Goal: Task Accomplishment & Management: Manage account settings

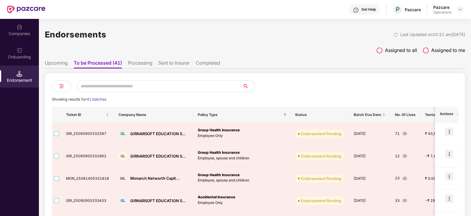
click at [54, 67] on li "Upcoming" at bounding box center [56, 64] width 23 height 9
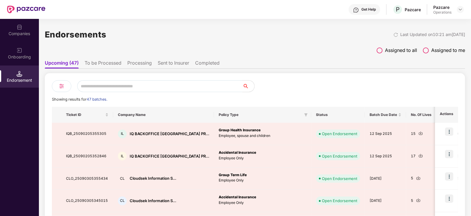
click at [111, 60] on li "To be Processed" at bounding box center [103, 64] width 37 height 9
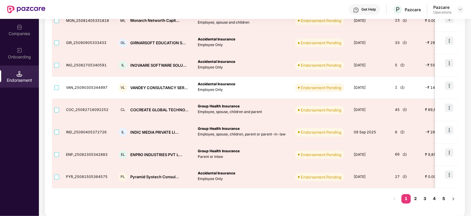
scroll to position [158, 0]
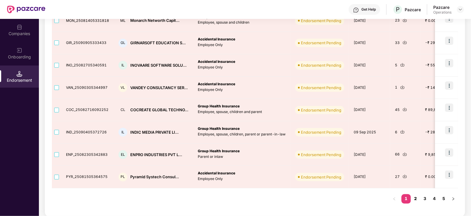
click at [419, 196] on link "2" at bounding box center [415, 198] width 9 height 9
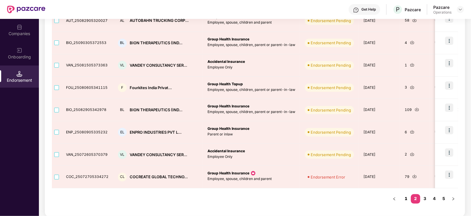
click at [409, 201] on link "1" at bounding box center [406, 198] width 9 height 9
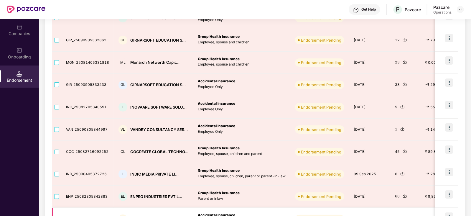
scroll to position [84, 0]
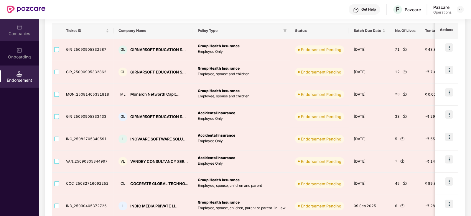
click at [17, 34] on div "Companies" at bounding box center [19, 34] width 39 height 6
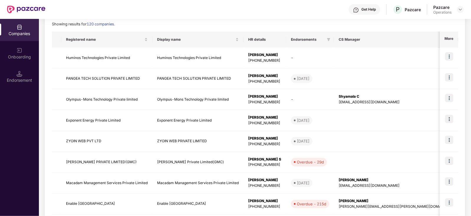
scroll to position [0, 0]
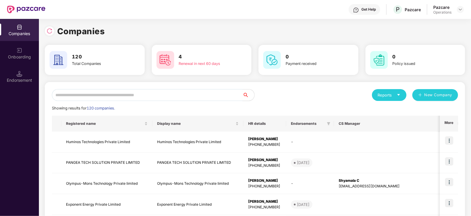
click at [106, 96] on input "text" at bounding box center [147, 95] width 191 height 12
paste input "**********"
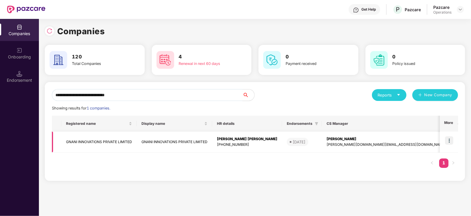
type input "**********"
click at [115, 141] on td "GNANI INNOVATIONS PRIVATE LIMITED" at bounding box center [99, 142] width 76 height 21
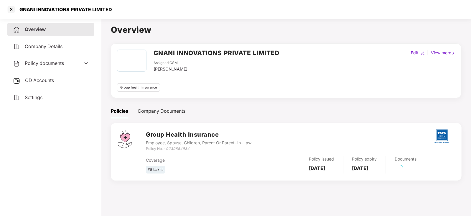
click at [42, 78] on span "CD Accounts" at bounding box center [39, 80] width 29 height 6
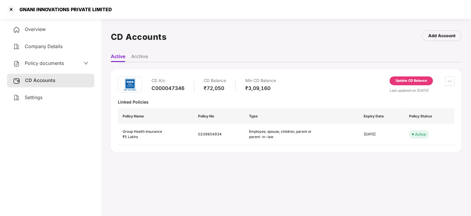
click at [407, 83] on div "Update CD Balance" at bounding box center [412, 80] width 32 height 5
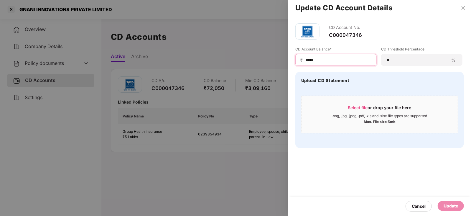
drag, startPoint x: 319, startPoint y: 60, endPoint x: 289, endPoint y: 57, distance: 29.6
click at [289, 57] on div "CD Account No. C000047346 CD Account Balance* ₹ ***** CD Threshold Percentage *…" at bounding box center [379, 85] width 183 height 139
paste input
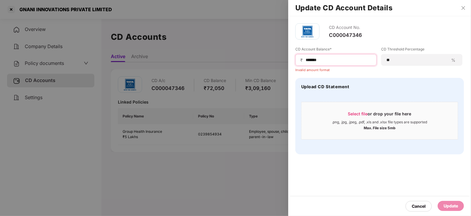
click at [306, 59] on input "*****" at bounding box center [338, 60] width 67 height 6
click at [331, 60] on input "*****" at bounding box center [338, 60] width 67 height 6
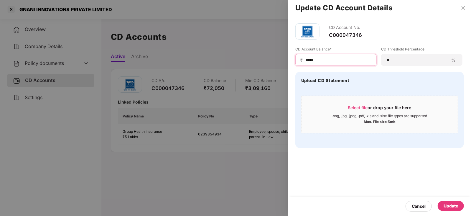
type input "*****"
click at [450, 206] on div "Update" at bounding box center [451, 206] width 14 height 6
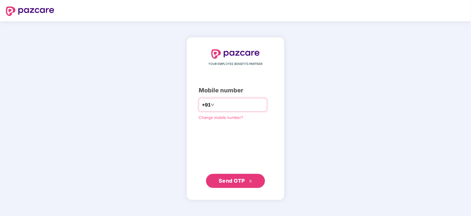
click at [216, 106] on input "number" at bounding box center [240, 104] width 48 height 9
type input "**********"
click at [232, 177] on span "Send OTP" at bounding box center [236, 181] width 34 height 8
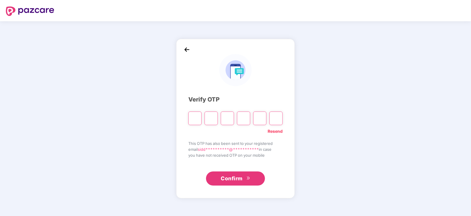
paste input "*"
type input "*"
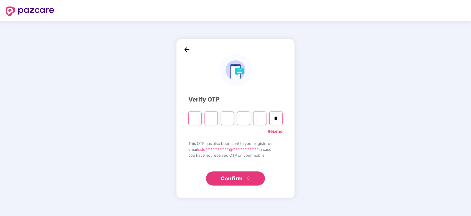
type input "*"
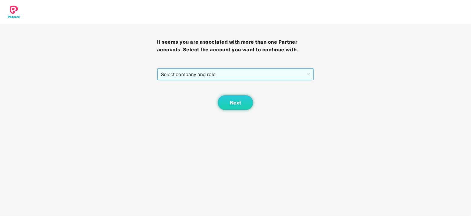
click at [195, 75] on span "Select company and role" at bounding box center [236, 74] width 150 height 11
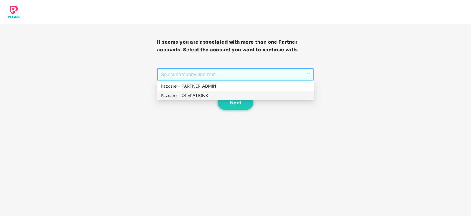
click at [198, 97] on div "Pazcare - OPERATIONS" at bounding box center [236, 95] width 150 height 6
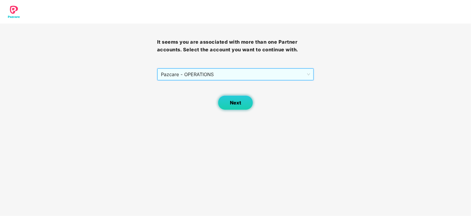
click at [232, 106] on button "Next" at bounding box center [235, 102] width 35 height 15
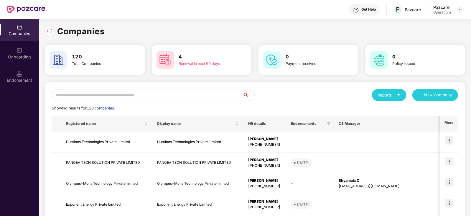
click at [158, 92] on input "text" at bounding box center [147, 95] width 191 height 12
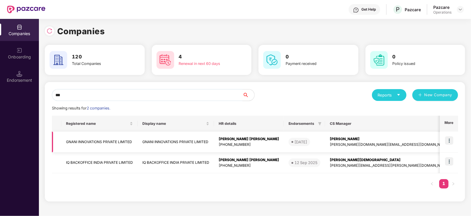
type input "***"
click at [105, 142] on td "GNANI INNOVATIONS PRIVATE LIMITED" at bounding box center [99, 142] width 76 height 21
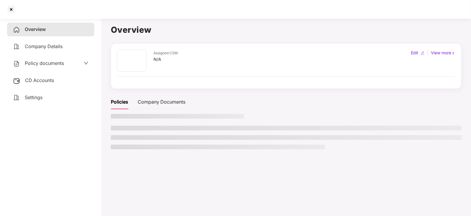
click at [44, 64] on span "Policy documents" at bounding box center [44, 63] width 39 height 6
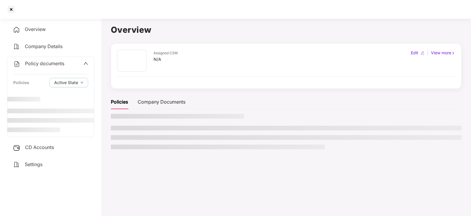
click at [43, 148] on span "CD Accounts" at bounding box center [39, 147] width 29 height 6
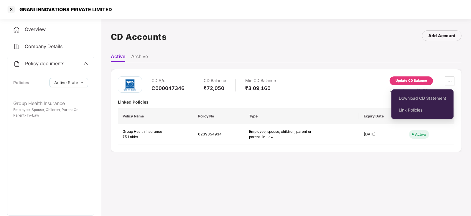
click at [427, 86] on div "Download CD Statement Link Policies" at bounding box center [423, 103] width 62 height 35
click at [423, 79] on div "Update CD Balance" at bounding box center [412, 80] width 32 height 5
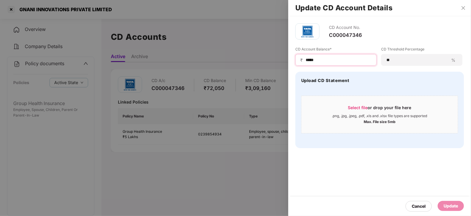
drag, startPoint x: 319, startPoint y: 60, endPoint x: 293, endPoint y: 58, distance: 26.7
click at [293, 58] on div "CD Account No. C000047346 CD Account Balance* ₹ ***** CD Threshold Percentage *…" at bounding box center [379, 85] width 183 height 139
paste input
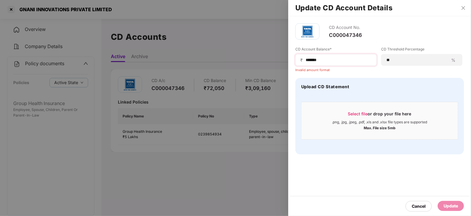
click at [304, 62] on span "₹" at bounding box center [303, 60] width 5 height 6
click at [306, 60] on input "*****" at bounding box center [338, 60] width 67 height 6
click at [333, 59] on input "*****" at bounding box center [338, 60] width 67 height 6
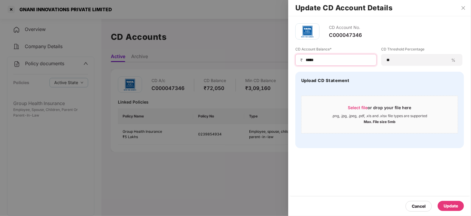
type input "*****"
click at [452, 209] on div "Update" at bounding box center [451, 206] width 26 height 10
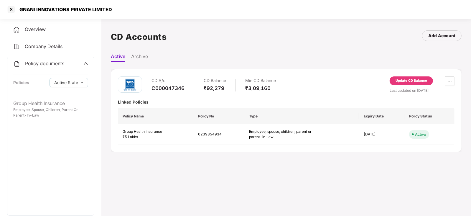
click at [49, 67] on div "Policy documents" at bounding box center [38, 64] width 51 height 8
click at [39, 67] on div "Policy documents" at bounding box center [38, 64] width 51 height 8
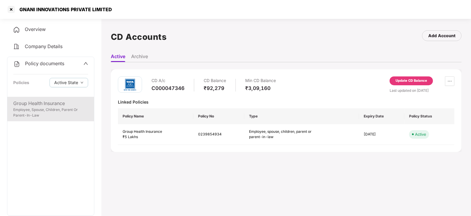
click at [66, 113] on div "Employee, Spouse, Children, Parent Or Parent-In-Law" at bounding box center [50, 112] width 75 height 11
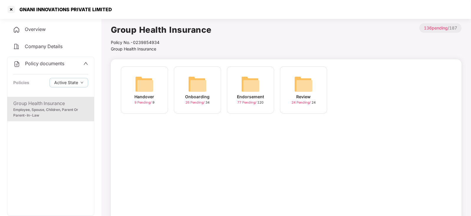
click at [248, 86] on img at bounding box center [250, 84] width 19 height 19
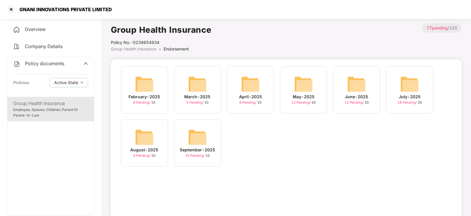
click at [199, 136] on img at bounding box center [197, 137] width 19 height 19
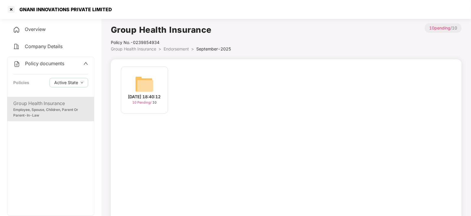
click at [146, 76] on img at bounding box center [144, 84] width 19 height 19
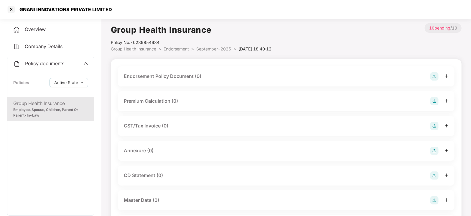
click at [434, 76] on img at bounding box center [435, 76] width 8 height 8
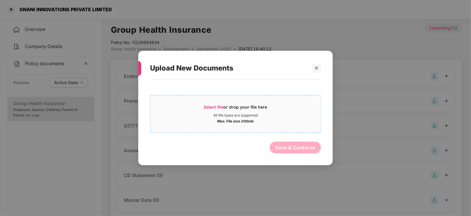
click at [214, 105] on span "Select file" at bounding box center [214, 106] width 20 height 5
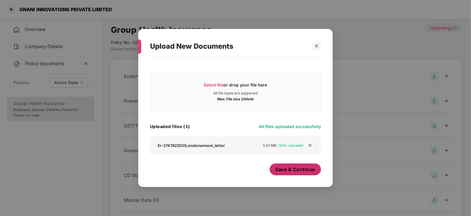
click at [288, 172] on span "Save & Continue" at bounding box center [296, 169] width 40 height 6
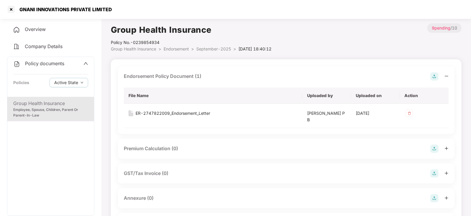
click at [435, 147] on img at bounding box center [435, 149] width 8 height 8
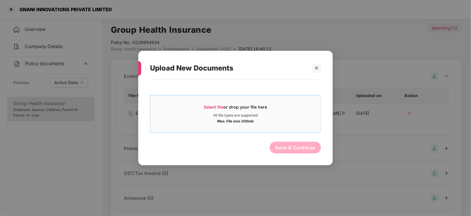
click at [222, 108] on span "Select file" at bounding box center [214, 106] width 20 height 5
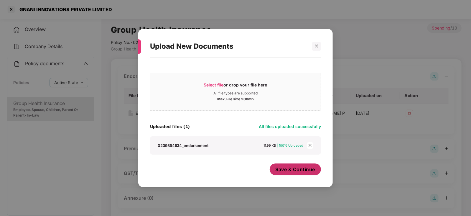
click at [286, 174] on button "Save & Continue" at bounding box center [296, 169] width 52 height 12
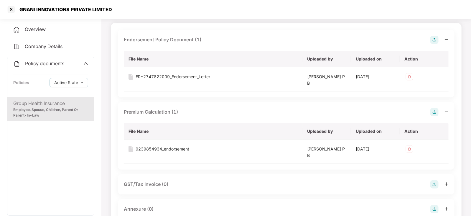
scroll to position [73, 0]
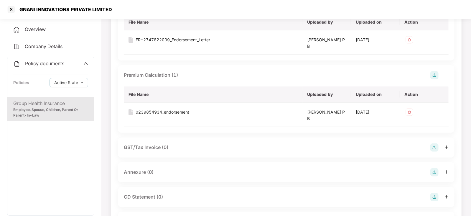
click at [435, 171] on img at bounding box center [435, 172] width 8 height 8
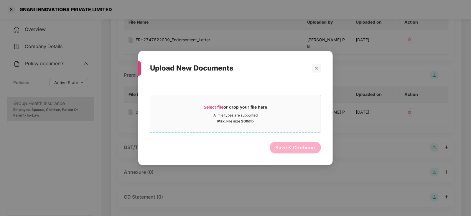
click at [206, 106] on span "Select file" at bounding box center [214, 106] width 20 height 5
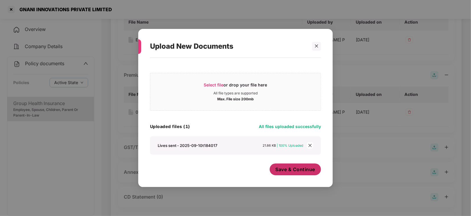
click at [288, 175] on button "Save & Continue" at bounding box center [296, 169] width 52 height 12
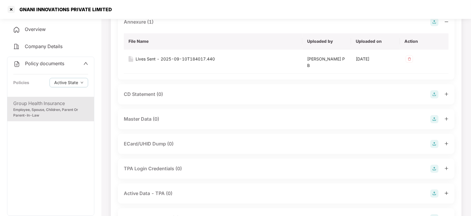
scroll to position [218, 0]
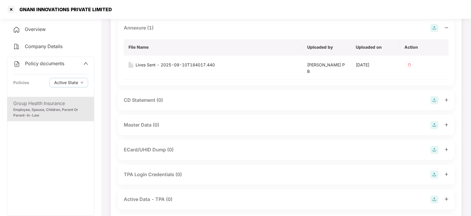
click at [432, 126] on img at bounding box center [435, 125] width 8 height 8
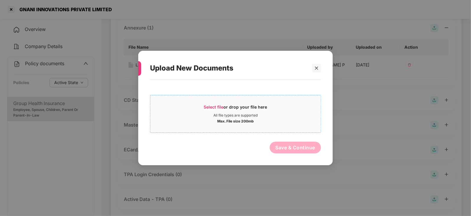
click at [218, 106] on span "Select file" at bounding box center [214, 106] width 20 height 5
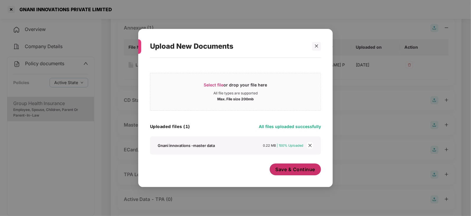
click at [312, 168] on span "Save & Continue" at bounding box center [296, 169] width 40 height 6
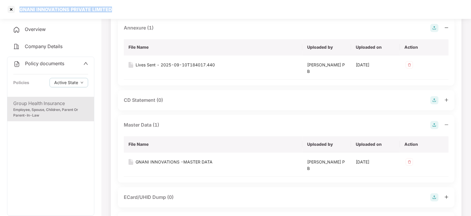
drag, startPoint x: 19, startPoint y: 6, endPoint x: 115, endPoint y: 14, distance: 95.8
click at [109, 8] on div "GNANI INNOVATIONS PRIVATE LIMITED" at bounding box center [64, 9] width 96 height 6
copy div "GNANI INNOVATIONS PRIVATE LIMITED"
click at [8, 12] on div at bounding box center [10, 9] width 9 height 9
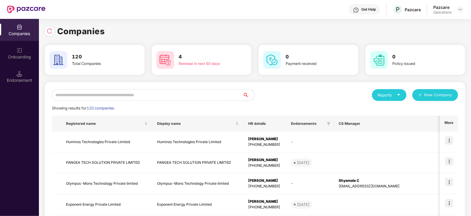
scroll to position [0, 0]
click at [117, 96] on input "text" at bounding box center [147, 95] width 191 height 12
paste input "**********"
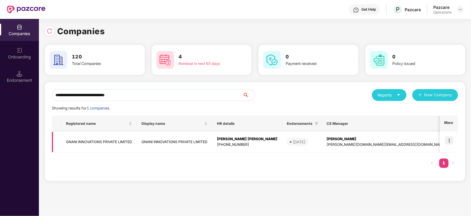
type input "**********"
click at [450, 142] on img at bounding box center [449, 140] width 8 height 8
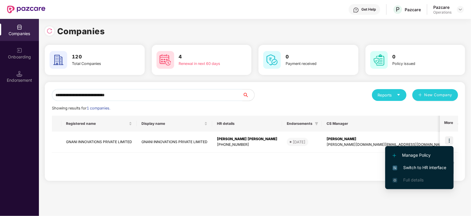
click at [440, 165] on span "Switch to HR interface" at bounding box center [420, 167] width 54 height 6
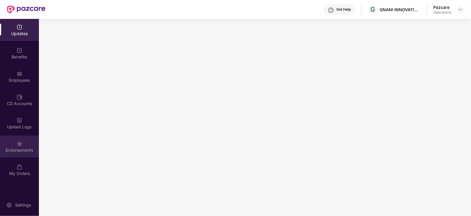
click at [25, 147] on div "Endorsements" at bounding box center [19, 150] width 39 height 6
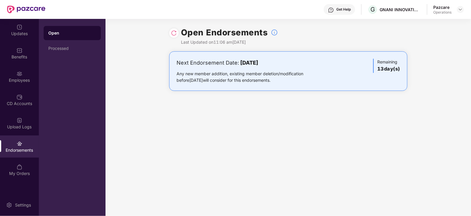
click at [18, 88] on div "Updates Benefits Employees CD Accounts Upload Logs Endorsements My Orders" at bounding box center [19, 100] width 39 height 163
click at [19, 86] on div "Employees" at bounding box center [19, 76] width 39 height 22
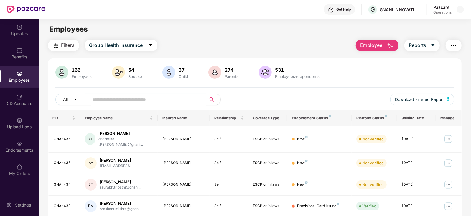
click at [66, 48] on span "Filters" at bounding box center [67, 45] width 13 height 7
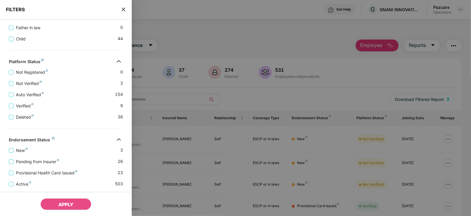
scroll to position [203, 0]
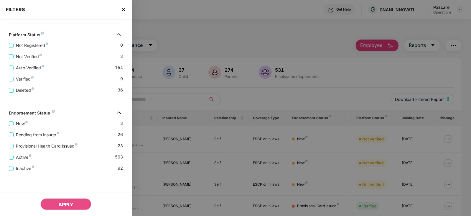
click at [39, 137] on span "Pending from Insurer" at bounding box center [38, 135] width 48 height 6
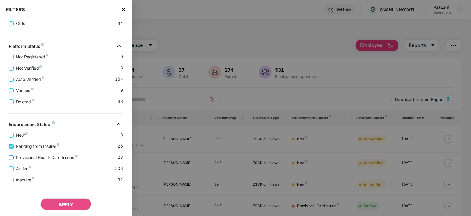
click at [42, 160] on span "Provisional Health Card Issued" at bounding box center [47, 157] width 66 height 6
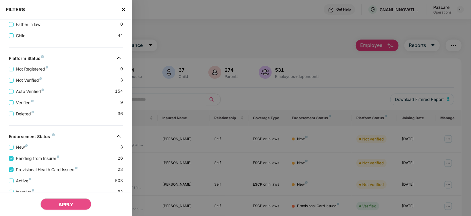
click at [59, 196] on div "APPLY" at bounding box center [66, 204] width 132 height 24
click at [59, 201] on span "APPLY" at bounding box center [65, 204] width 15 height 6
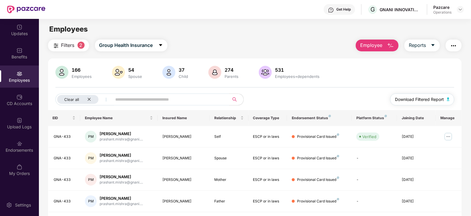
click at [451, 99] on button "Download Filtered Report" at bounding box center [423, 100] width 64 height 12
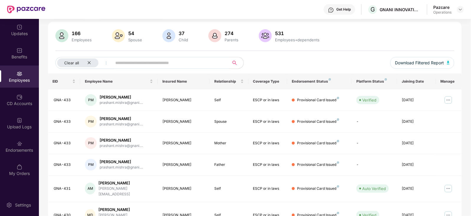
scroll to position [0, 0]
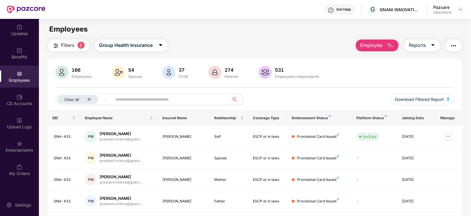
click at [76, 46] on button "Filters 2" at bounding box center [68, 46] width 41 height 12
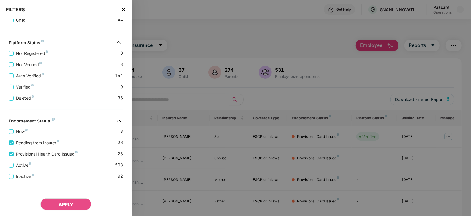
scroll to position [227, 0]
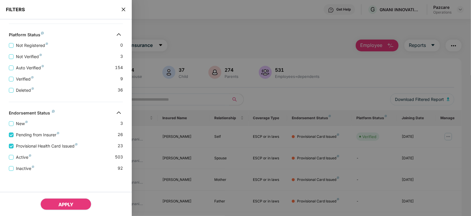
click at [74, 203] on button "APPLY" at bounding box center [65, 204] width 51 height 12
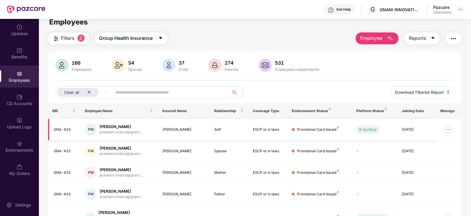
scroll to position [0, 0]
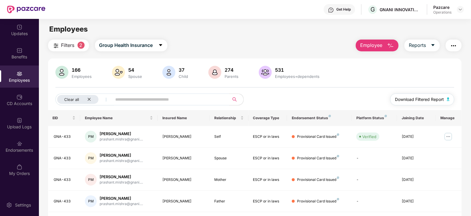
click at [449, 98] on img "button" at bounding box center [448, 99] width 3 height 4
click at [454, 45] on img "button" at bounding box center [453, 45] width 7 height 7
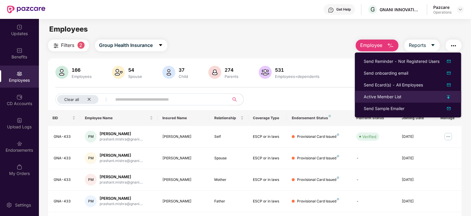
click at [372, 95] on div "Active Member List" at bounding box center [383, 97] width 38 height 6
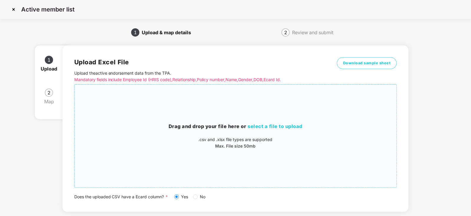
click at [254, 130] on div "Drag and drop your file here or select a file to upload .csv and .xlsx file typ…" at bounding box center [236, 136] width 322 height 27
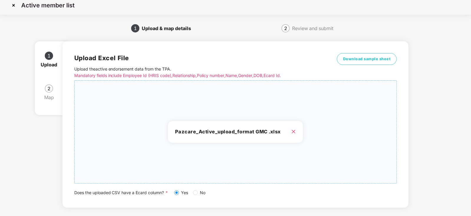
scroll to position [33, 0]
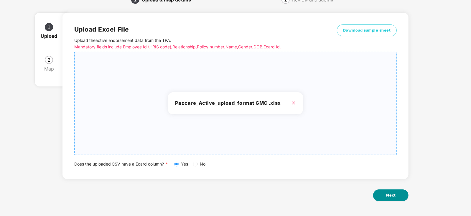
click at [398, 196] on button "Next" at bounding box center [390, 195] width 35 height 12
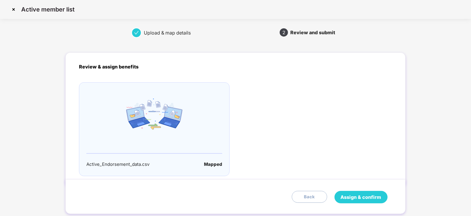
click at [373, 196] on span "Assign & confirm" at bounding box center [361, 196] width 41 height 7
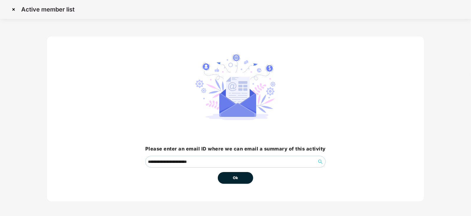
click at [230, 180] on button "Ok" at bounding box center [235, 178] width 35 height 12
click at [234, 181] on button "Ok" at bounding box center [235, 178] width 35 height 12
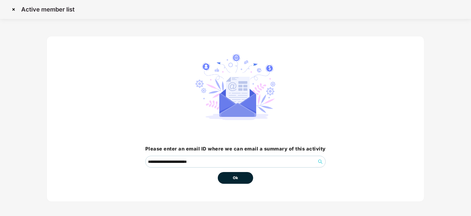
click at [234, 181] on button "Ok" at bounding box center [235, 178] width 35 height 12
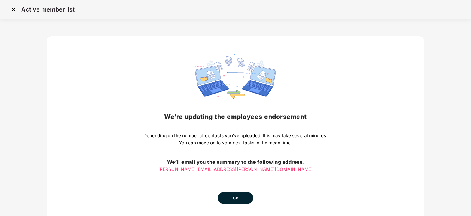
click at [239, 192] on button "Ok" at bounding box center [235, 198] width 35 height 12
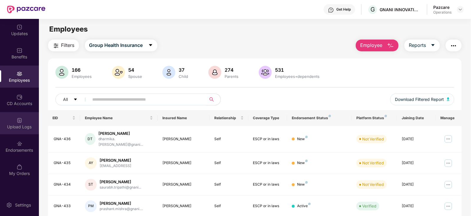
click at [25, 127] on div "Upload Logs" at bounding box center [19, 127] width 39 height 6
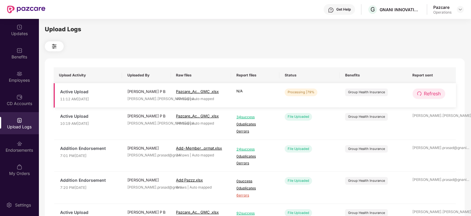
click at [436, 92] on span "Refresh" at bounding box center [432, 93] width 17 height 7
click at [436, 92] on span "Refresh" at bounding box center [433, 93] width 17 height 7
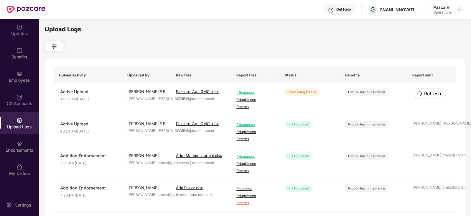
click at [436, 92] on span "Refresh" at bounding box center [433, 93] width 17 height 7
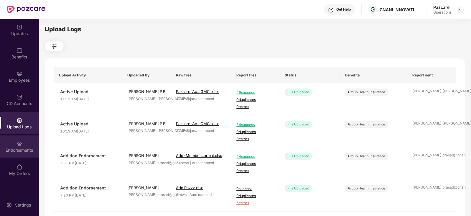
click at [27, 155] on div "Endorsements" at bounding box center [19, 146] width 39 height 22
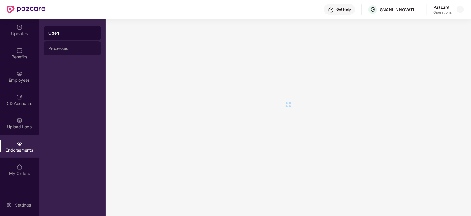
click at [65, 51] on div "Processed" at bounding box center [72, 48] width 57 height 14
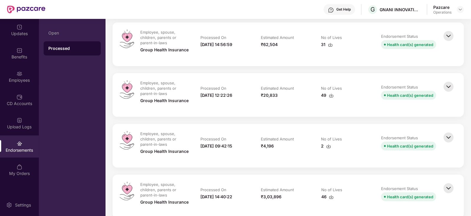
scroll to position [147, 0]
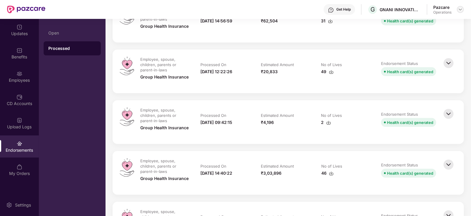
click at [459, 12] on img at bounding box center [460, 9] width 5 height 5
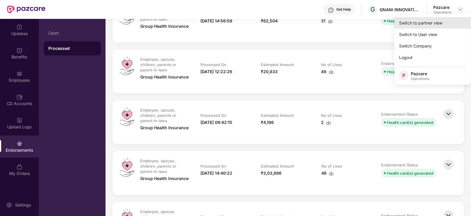
click at [445, 21] on div "Switch to partner view" at bounding box center [433, 23] width 77 height 12
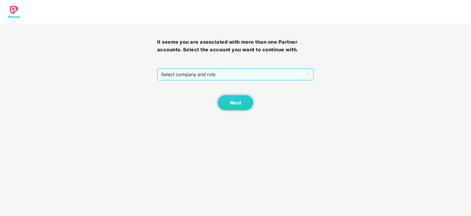
click at [220, 73] on span "Select company and role" at bounding box center [236, 74] width 150 height 11
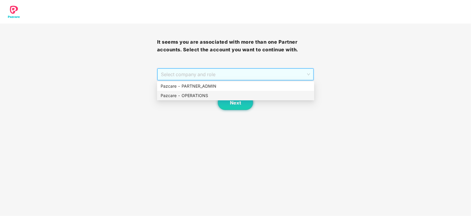
click at [197, 101] on div "Next" at bounding box center [235, 95] width 157 height 29
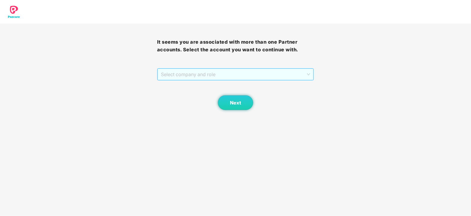
click at [218, 78] on span "Select company and role" at bounding box center [236, 74] width 150 height 11
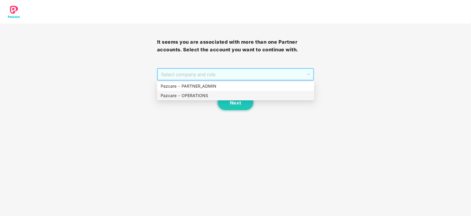
click at [214, 97] on div "Pazcare - OPERATIONS" at bounding box center [236, 95] width 150 height 6
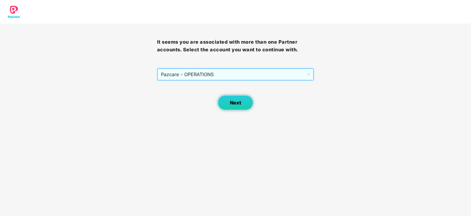
click at [232, 101] on span "Next" at bounding box center [235, 103] width 11 height 6
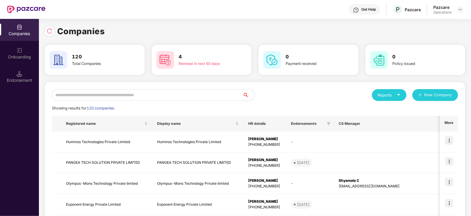
click at [159, 89] on input "text" at bounding box center [147, 95] width 191 height 12
paste input "**********"
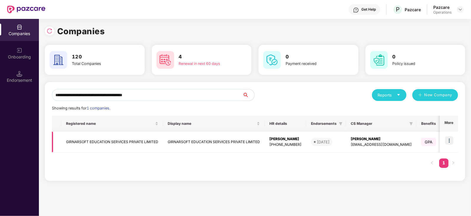
type input "**********"
click at [449, 143] on img at bounding box center [449, 140] width 8 height 8
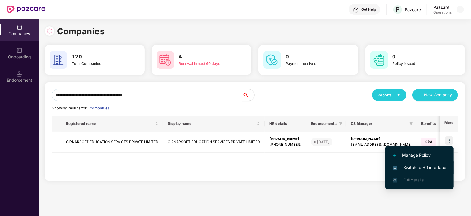
click at [436, 168] on span "Switch to HR interface" at bounding box center [420, 167] width 54 height 6
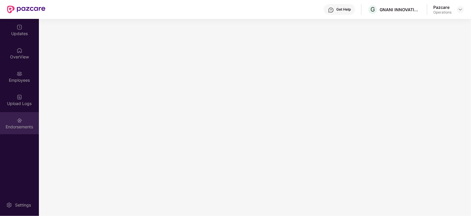
click at [25, 118] on div "Endorsements" at bounding box center [19, 123] width 39 height 22
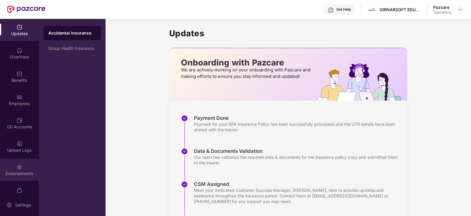
click at [24, 176] on div "Endorsements" at bounding box center [19, 170] width 39 height 22
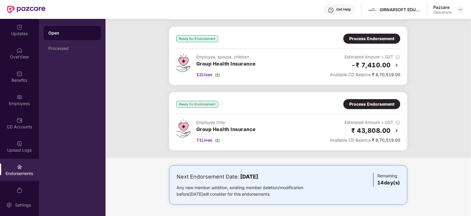
scroll to position [53, 0]
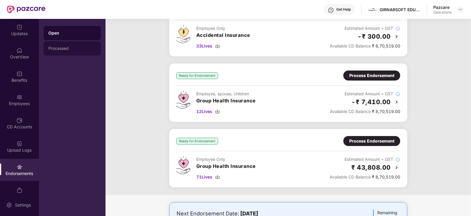
click at [60, 49] on div "Processed" at bounding box center [72, 48] width 48 height 5
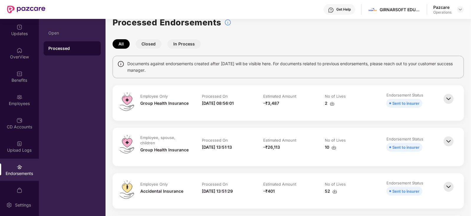
scroll to position [0, 0]
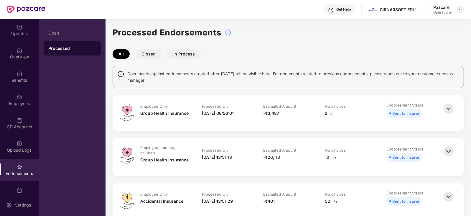
click at [462, 10] on img at bounding box center [460, 9] width 5 height 5
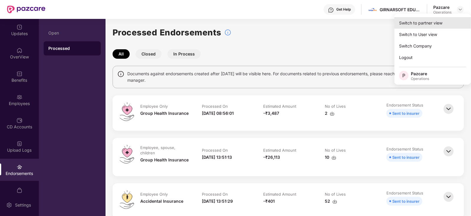
click at [431, 24] on div "Switch to partner view" at bounding box center [433, 23] width 77 height 12
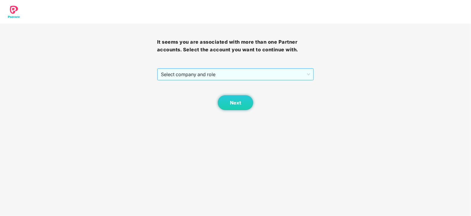
click at [204, 76] on span "Select company and role" at bounding box center [236, 74] width 150 height 11
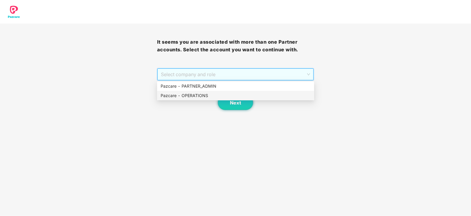
click at [194, 96] on div "Pazcare - OPERATIONS" at bounding box center [236, 95] width 150 height 6
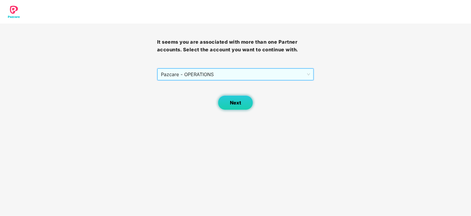
click at [234, 102] on span "Next" at bounding box center [235, 103] width 11 height 6
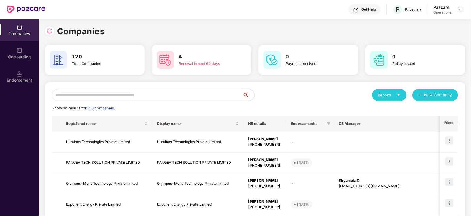
click at [142, 98] on input "text" at bounding box center [147, 95] width 191 height 12
paste input "**********"
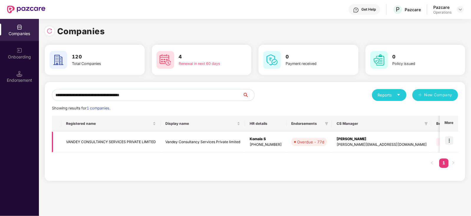
type input "**********"
click at [451, 140] on img at bounding box center [449, 140] width 8 height 8
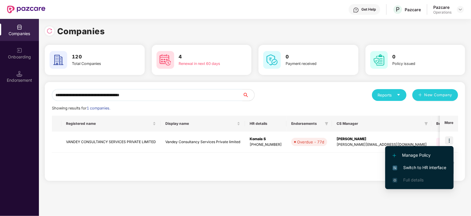
click at [434, 165] on span "Switch to HR interface" at bounding box center [420, 167] width 54 height 6
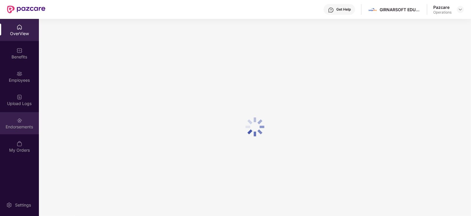
click at [27, 129] on div "Endorsements" at bounding box center [19, 127] width 39 height 6
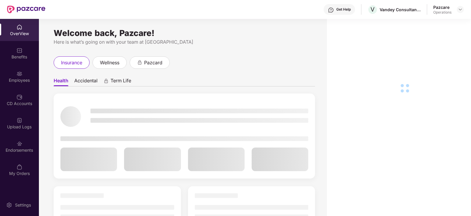
click at [26, 154] on div "Endorsements" at bounding box center [19, 146] width 39 height 22
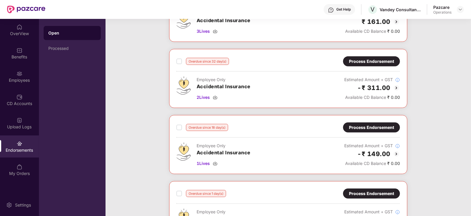
scroll to position [170, 0]
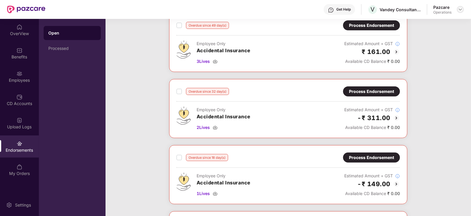
click at [462, 8] on div at bounding box center [460, 9] width 7 height 7
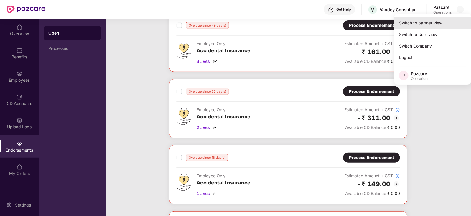
click at [435, 22] on div "Switch to partner view" at bounding box center [433, 23] width 77 height 12
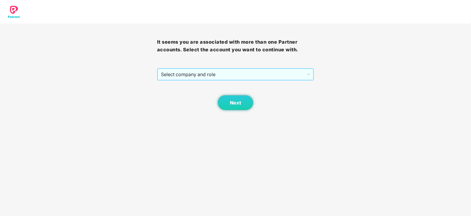
click at [214, 75] on span "Select company and role" at bounding box center [236, 74] width 150 height 11
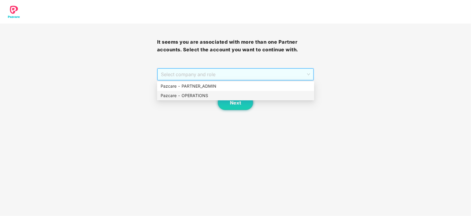
click at [207, 93] on div "Pazcare - OPERATIONS" at bounding box center [236, 95] width 150 height 6
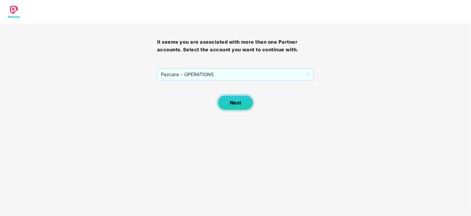
click at [229, 98] on button "Next" at bounding box center [235, 102] width 35 height 15
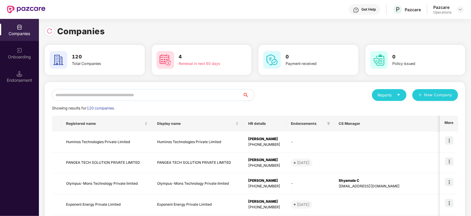
click at [170, 94] on input "text" at bounding box center [147, 95] width 191 height 12
paste input "**********"
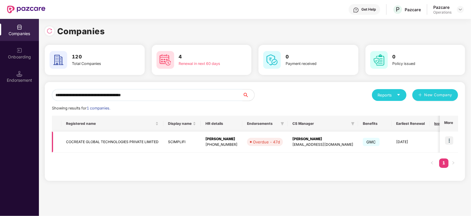
type input "**********"
click at [447, 139] on img at bounding box center [449, 140] width 8 height 8
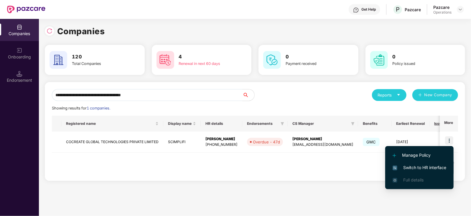
click at [424, 172] on li "Switch to HR interface" at bounding box center [420, 167] width 68 height 12
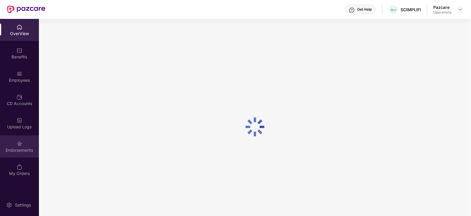
click at [15, 154] on div "Endorsements" at bounding box center [19, 146] width 39 height 22
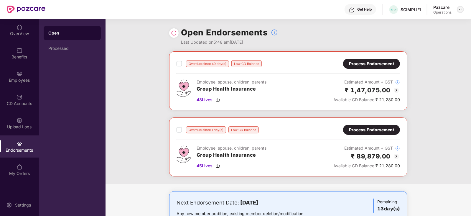
click at [460, 10] on img at bounding box center [460, 9] width 5 height 5
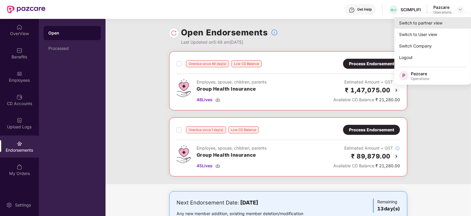
click at [436, 24] on div "Switch to partner view" at bounding box center [433, 23] width 77 height 12
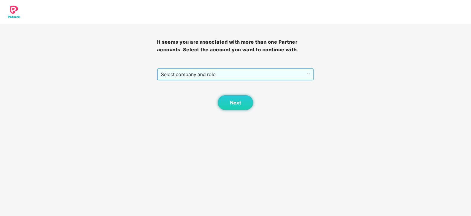
click at [237, 76] on span "Select company and role" at bounding box center [236, 74] width 150 height 11
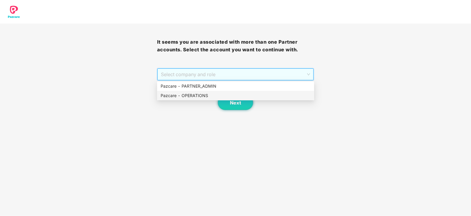
click at [214, 93] on div "Pazcare - OPERATIONS" at bounding box center [236, 95] width 150 height 6
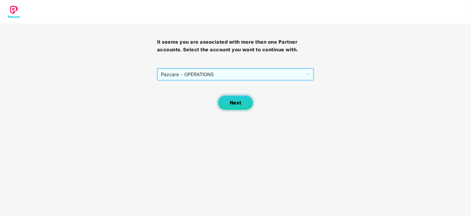
click at [234, 98] on button "Next" at bounding box center [235, 102] width 35 height 15
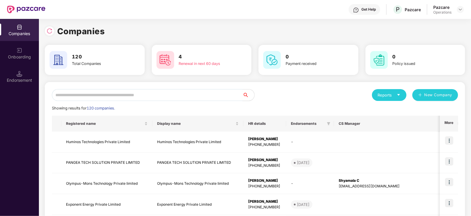
click at [198, 96] on input "text" at bounding box center [147, 95] width 191 height 12
paste input "**********"
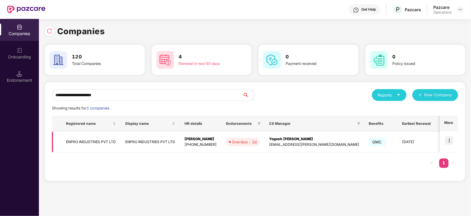
type input "**********"
click at [449, 139] on img at bounding box center [449, 140] width 8 height 8
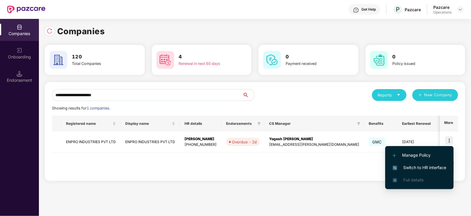
click at [440, 167] on span "Switch to HR interface" at bounding box center [420, 167] width 54 height 6
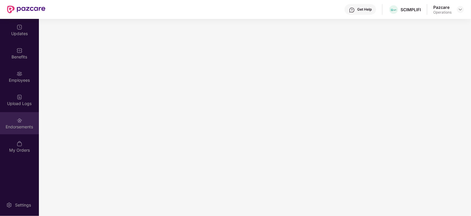
click at [19, 130] on div "Endorsements" at bounding box center [19, 123] width 39 height 22
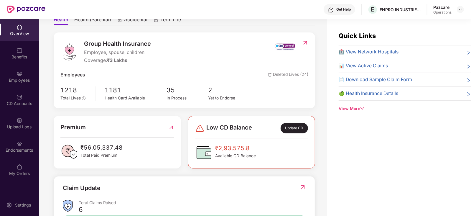
scroll to position [147, 0]
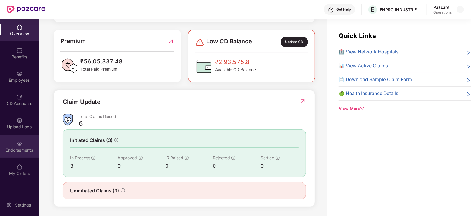
click at [24, 155] on div "Endorsements" at bounding box center [19, 146] width 39 height 22
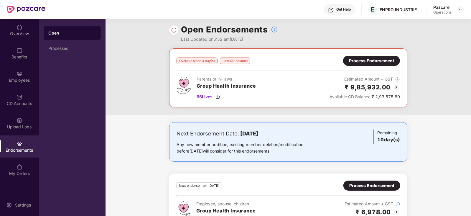
scroll to position [0, 0]
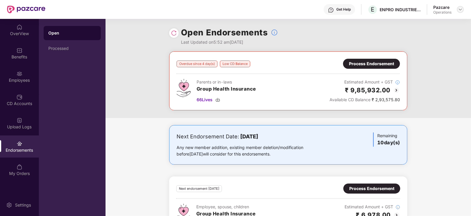
click at [458, 9] on div at bounding box center [460, 9] width 7 height 7
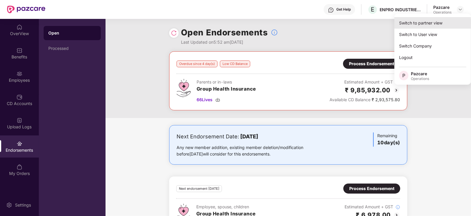
click at [437, 20] on div "Switch to partner view" at bounding box center [433, 23] width 77 height 12
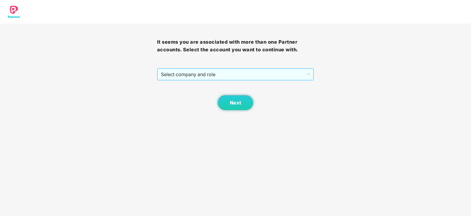
click at [189, 76] on span "Select company and role" at bounding box center [236, 74] width 150 height 11
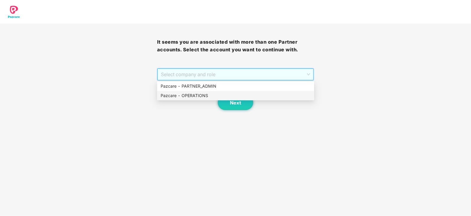
click at [185, 92] on div "Pazcare - OPERATIONS" at bounding box center [235, 95] width 157 height 9
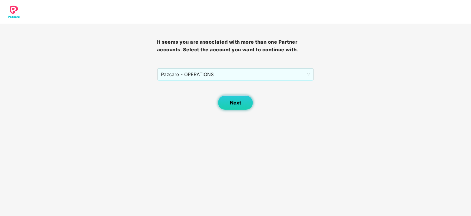
click at [229, 102] on button "Next" at bounding box center [235, 102] width 35 height 15
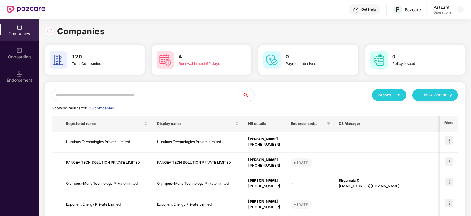
click at [168, 99] on input "text" at bounding box center [147, 95] width 191 height 12
paste input "**********"
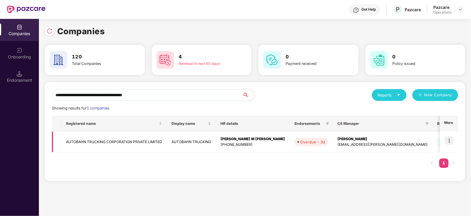
type input "**********"
click at [450, 141] on img at bounding box center [449, 140] width 8 height 8
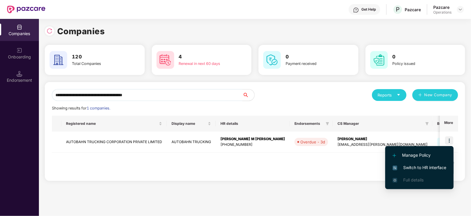
click at [438, 163] on li "Switch to HR interface" at bounding box center [420, 167] width 68 height 12
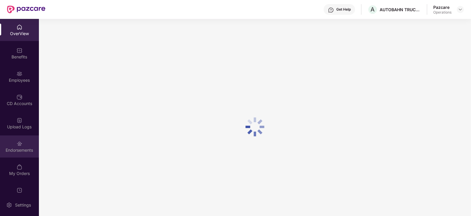
click at [18, 154] on div "Endorsements" at bounding box center [19, 146] width 39 height 22
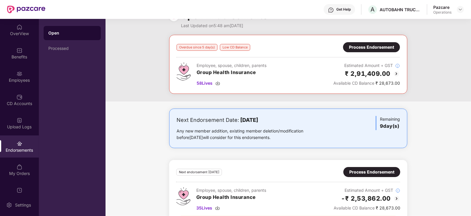
scroll to position [21, 0]
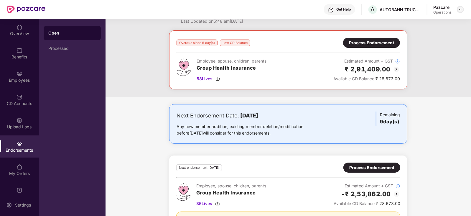
click at [459, 10] on img at bounding box center [460, 9] width 5 height 5
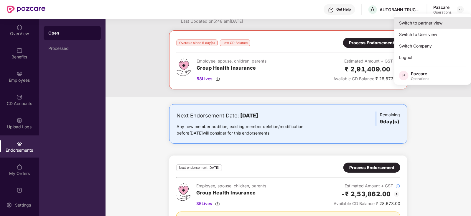
click at [442, 19] on div "Switch to partner view" at bounding box center [433, 23] width 77 height 12
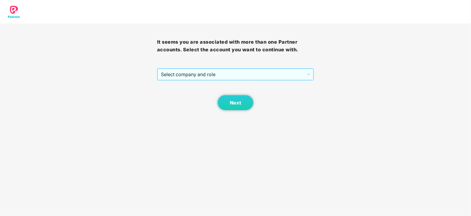
click at [250, 75] on span "Select company and role" at bounding box center [236, 74] width 150 height 11
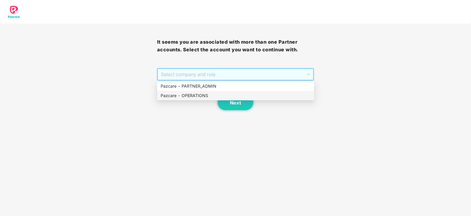
click at [199, 96] on div "Pazcare - OPERATIONS" at bounding box center [236, 95] width 150 height 6
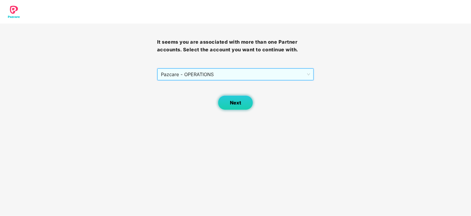
click at [236, 101] on span "Next" at bounding box center [235, 103] width 11 height 6
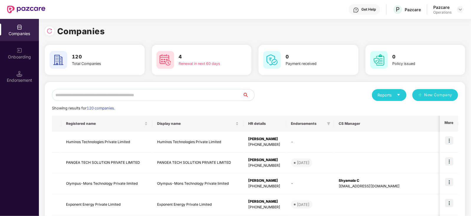
click at [164, 96] on input "text" at bounding box center [147, 95] width 191 height 12
paste input "**********"
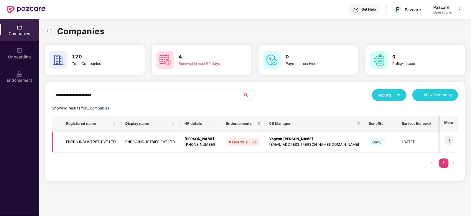
type input "**********"
click at [449, 139] on img at bounding box center [449, 140] width 8 height 8
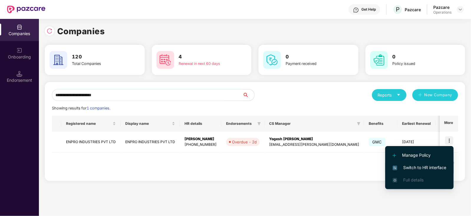
click at [441, 165] on span "Switch to HR interface" at bounding box center [420, 167] width 54 height 6
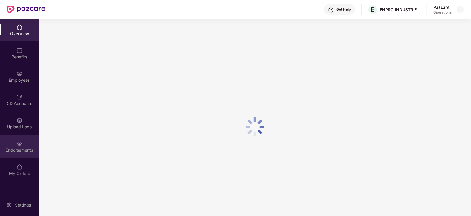
click at [14, 149] on div "Endorsements" at bounding box center [19, 150] width 39 height 6
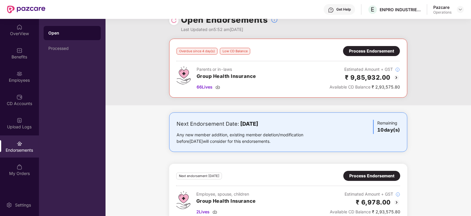
scroll to position [25, 0]
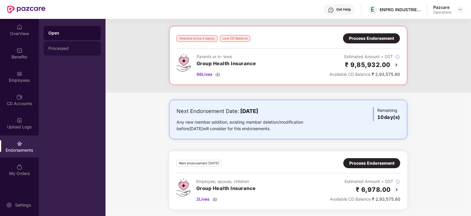
click at [70, 53] on div "Processed" at bounding box center [72, 48] width 57 height 14
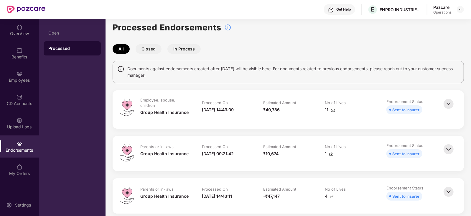
scroll to position [0, 0]
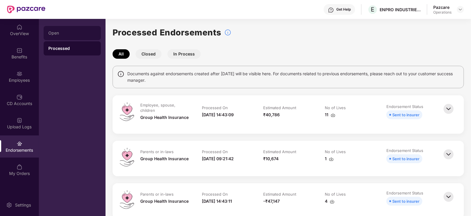
click at [61, 29] on div "Open" at bounding box center [72, 33] width 57 height 14
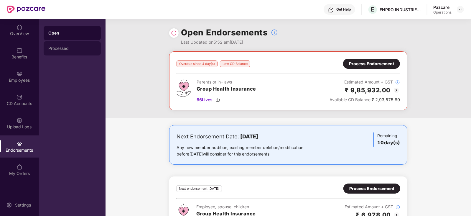
click at [76, 49] on div "Processed" at bounding box center [72, 48] width 48 height 5
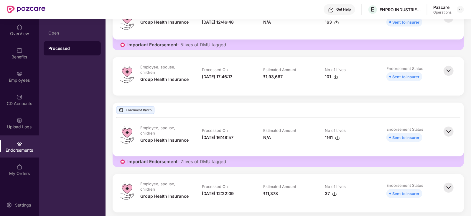
scroll to position [221, 0]
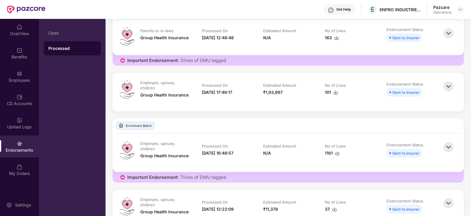
click at [446, 85] on img at bounding box center [448, 86] width 13 height 13
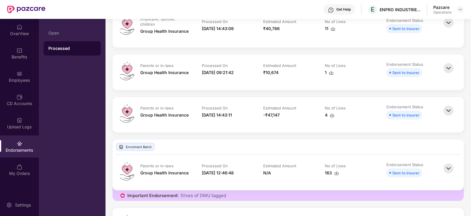
scroll to position [37, 0]
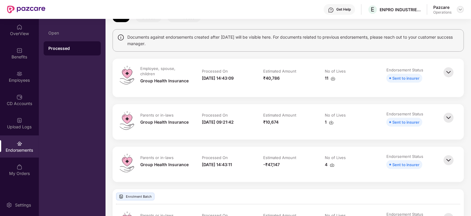
click at [462, 10] on img at bounding box center [460, 9] width 5 height 5
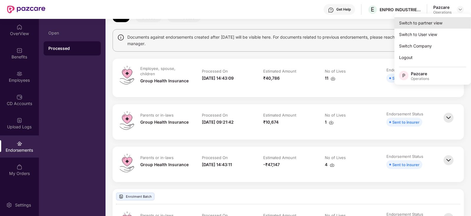
click at [437, 23] on div "Switch to partner view" at bounding box center [433, 23] width 77 height 12
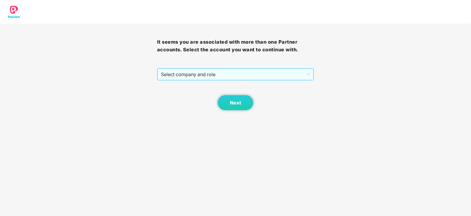
click at [223, 76] on span "Select company and role" at bounding box center [236, 74] width 150 height 11
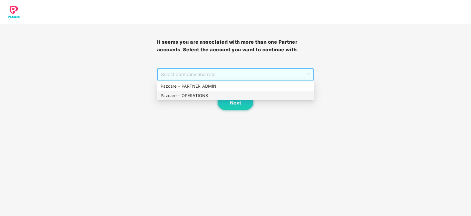
click at [210, 94] on div "Pazcare - OPERATIONS" at bounding box center [236, 95] width 150 height 6
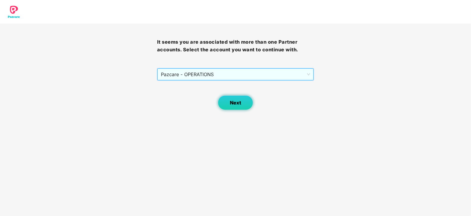
click at [226, 101] on button "Next" at bounding box center [235, 102] width 35 height 15
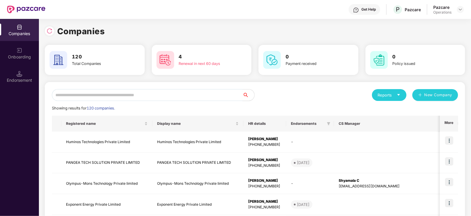
click at [172, 95] on input "text" at bounding box center [147, 95] width 191 height 12
paste input "**********"
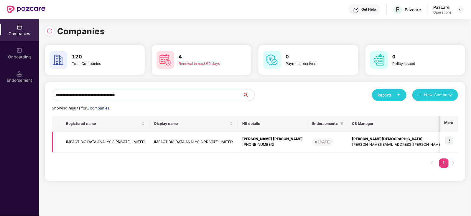
type input "**********"
click at [450, 139] on img at bounding box center [449, 140] width 8 height 8
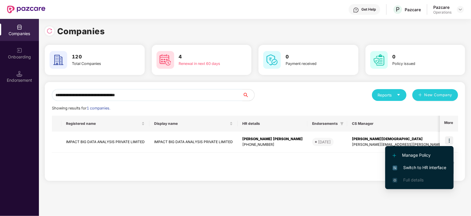
click at [429, 169] on span "Switch to HR interface" at bounding box center [420, 167] width 54 height 6
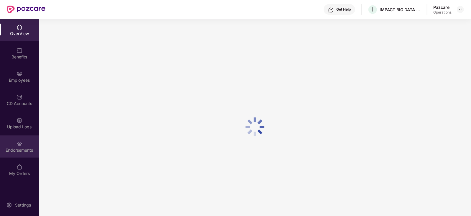
click at [11, 147] on div "Endorsements" at bounding box center [19, 150] width 39 height 6
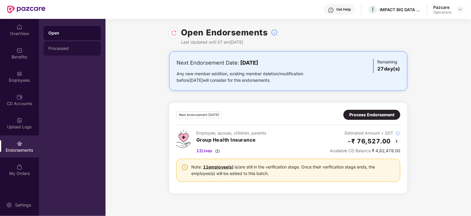
click at [62, 48] on div "Processed" at bounding box center [72, 48] width 48 height 5
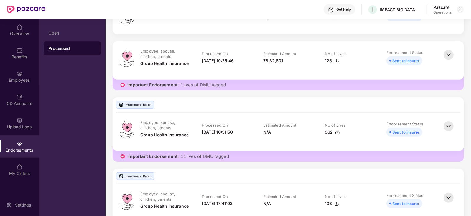
scroll to position [147, 0]
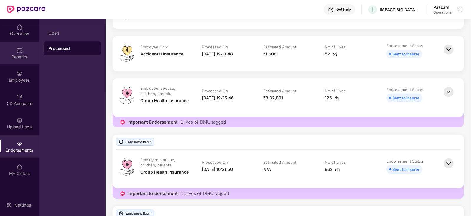
click at [26, 64] on div "Benefits" at bounding box center [19, 53] width 39 height 22
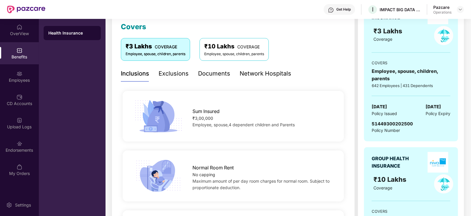
scroll to position [0, 0]
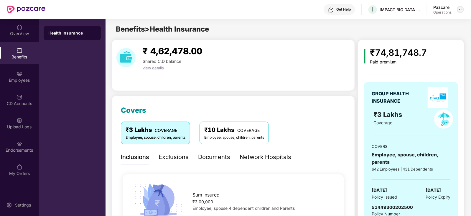
click at [462, 9] on img at bounding box center [460, 9] width 5 height 5
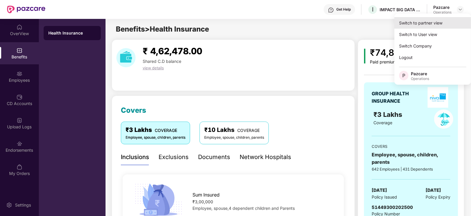
click at [431, 23] on div "Switch to partner view" at bounding box center [433, 23] width 77 height 12
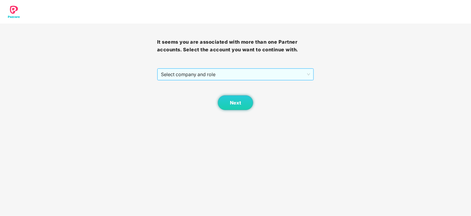
click at [189, 73] on span "Select company and role" at bounding box center [236, 74] width 150 height 11
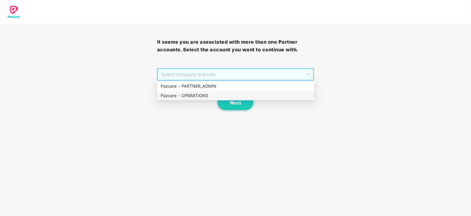
click at [185, 98] on div "Pazcare - OPERATIONS" at bounding box center [236, 95] width 150 height 6
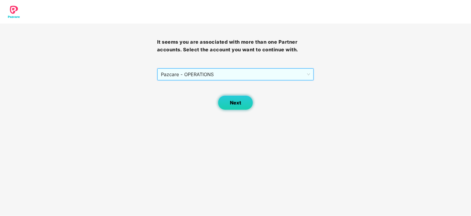
click at [226, 101] on button "Next" at bounding box center [235, 102] width 35 height 15
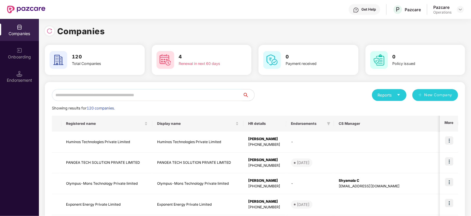
click at [119, 97] on input "text" at bounding box center [147, 95] width 191 height 12
paste input "**********"
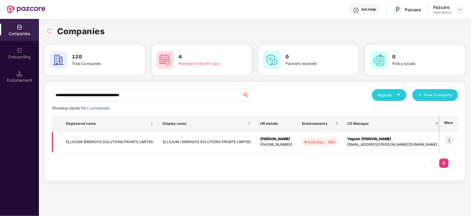
type input "**********"
click at [450, 140] on img at bounding box center [449, 140] width 8 height 8
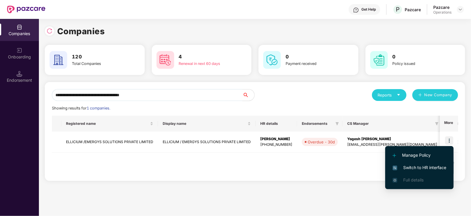
click at [429, 165] on span "Switch to HR interface" at bounding box center [420, 167] width 54 height 6
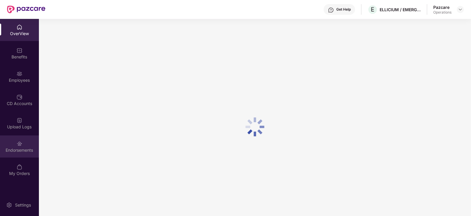
click at [9, 152] on div "Endorsements" at bounding box center [19, 150] width 39 height 6
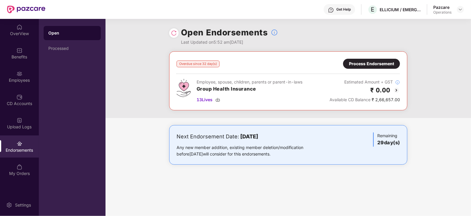
click at [360, 67] on div "Process Endorsement" at bounding box center [371, 64] width 57 height 10
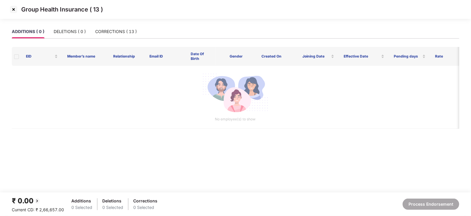
click at [9, 7] on img at bounding box center [13, 9] width 9 height 9
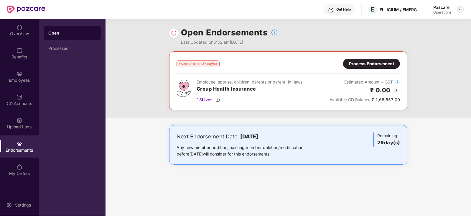
click at [459, 12] on div at bounding box center [460, 9] width 7 height 7
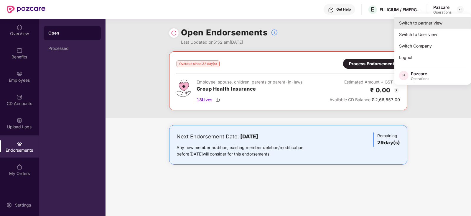
click at [427, 26] on div "Switch to partner view" at bounding box center [433, 23] width 77 height 12
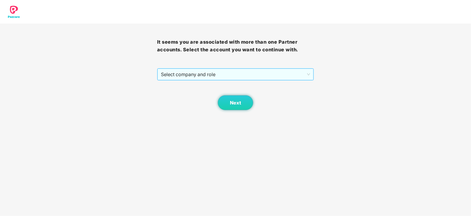
click at [222, 75] on span "Select company and role" at bounding box center [236, 74] width 150 height 11
click at [196, 102] on div "Next" at bounding box center [235, 95] width 157 height 29
click at [225, 99] on button "Next" at bounding box center [235, 102] width 35 height 15
click at [233, 100] on span "Next" at bounding box center [235, 103] width 11 height 6
click at [232, 104] on span "Next" at bounding box center [235, 103] width 11 height 6
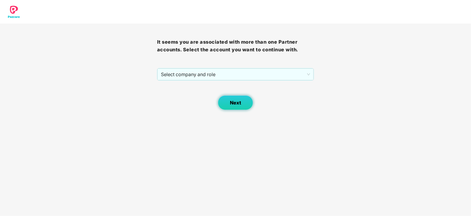
click at [237, 103] on span "Next" at bounding box center [235, 103] width 11 height 6
click at [204, 77] on span "Select company and role" at bounding box center [236, 74] width 150 height 11
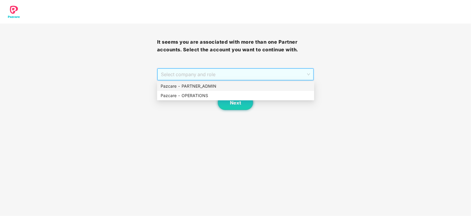
click at [199, 90] on div "Pazcare - PARTNER_ADMIN" at bounding box center [235, 85] width 157 height 9
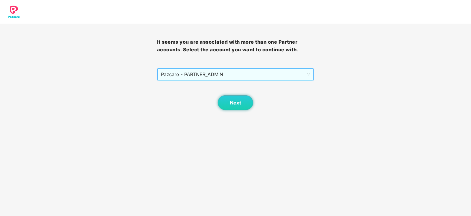
click at [206, 77] on span "Pazcare - PARTNER_ADMIN" at bounding box center [236, 74] width 150 height 11
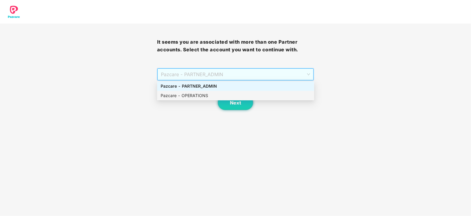
click at [202, 98] on div "Pazcare - OPERATIONS" at bounding box center [236, 95] width 150 height 6
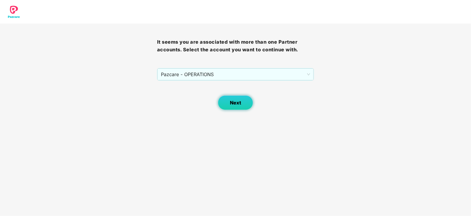
click at [226, 100] on button "Next" at bounding box center [235, 102] width 35 height 15
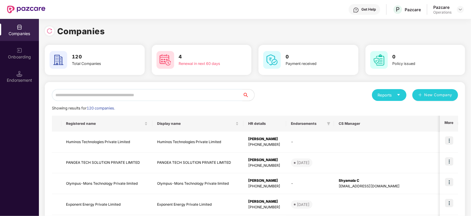
click at [135, 92] on input "text" at bounding box center [147, 95] width 191 height 12
paste input "**********"
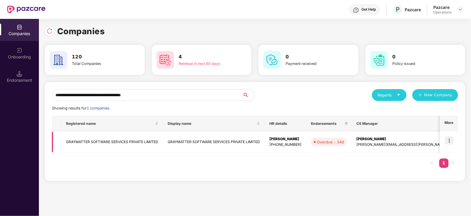
type input "**********"
click at [448, 138] on img at bounding box center [449, 140] width 8 height 8
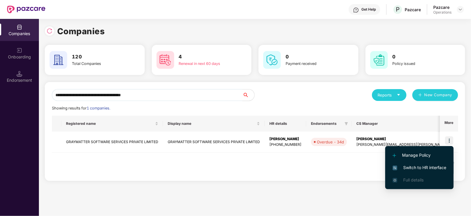
click at [428, 166] on span "Switch to HR interface" at bounding box center [420, 167] width 54 height 6
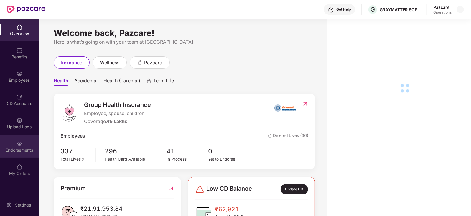
click at [20, 146] on img at bounding box center [20, 144] width 6 height 6
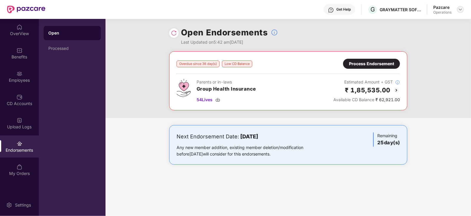
click at [460, 10] on img at bounding box center [460, 9] width 5 height 5
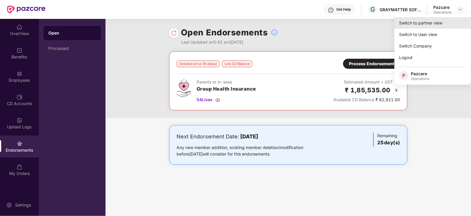
click at [435, 23] on div "Switch to partner view" at bounding box center [433, 23] width 77 height 12
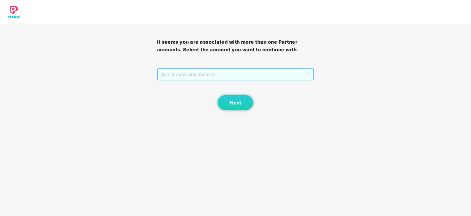
click at [214, 73] on span "Select company and role" at bounding box center [236, 74] width 150 height 11
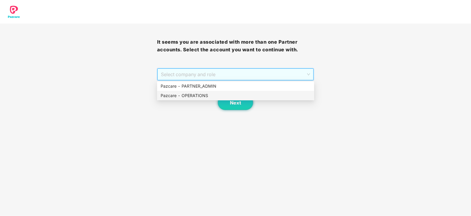
click at [193, 95] on div "Pazcare - OPERATIONS" at bounding box center [236, 95] width 150 height 6
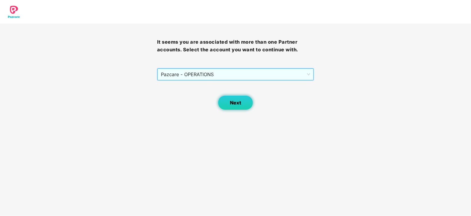
click at [229, 101] on button "Next" at bounding box center [235, 102] width 35 height 15
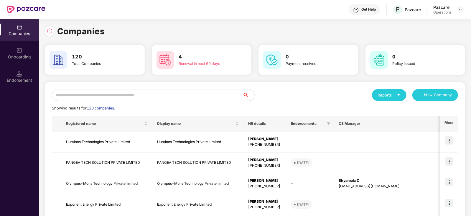
click at [161, 92] on input "text" at bounding box center [147, 95] width 191 height 12
paste input "**********"
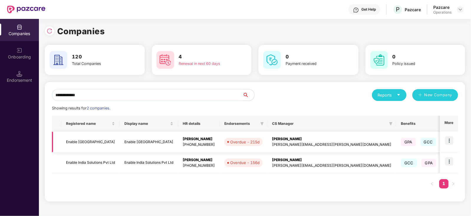
type input "**********"
click at [446, 140] on img at bounding box center [449, 140] width 8 height 8
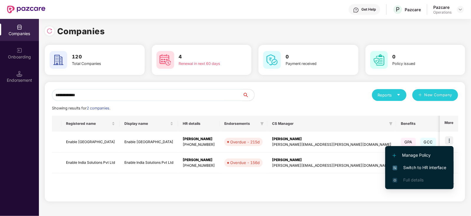
click at [430, 169] on span "Switch to HR interface" at bounding box center [420, 167] width 54 height 6
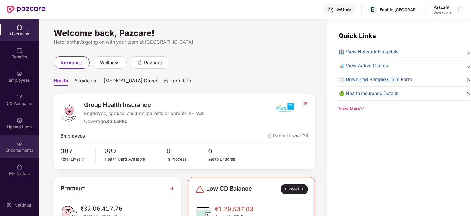
click at [27, 144] on div "Endorsements" at bounding box center [19, 146] width 39 height 22
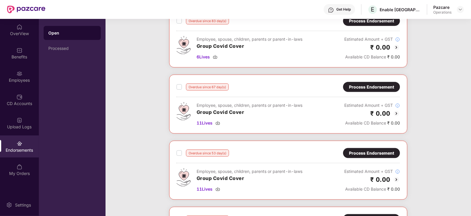
scroll to position [627, 0]
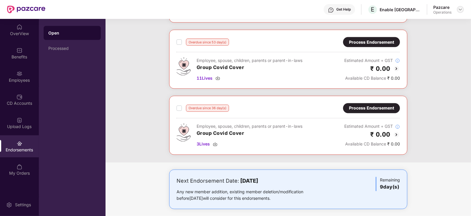
click at [461, 7] on img at bounding box center [460, 9] width 5 height 5
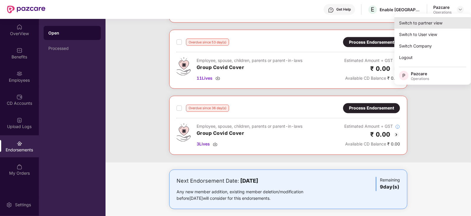
click at [443, 22] on div "Switch to partner view" at bounding box center [433, 23] width 77 height 12
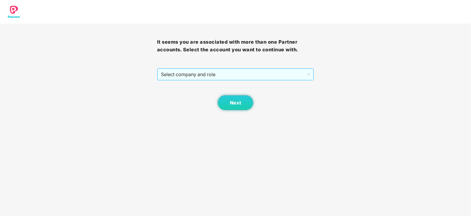
click at [229, 77] on span "Select company and role" at bounding box center [236, 74] width 150 height 11
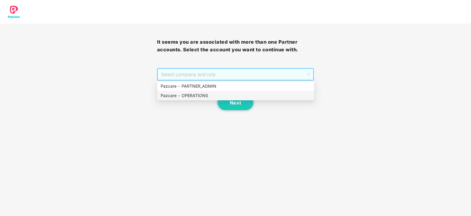
click at [208, 92] on div "Pazcare - OPERATIONS" at bounding box center [236, 95] width 150 height 6
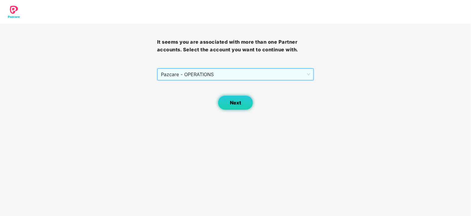
click at [223, 96] on button "Next" at bounding box center [235, 102] width 35 height 15
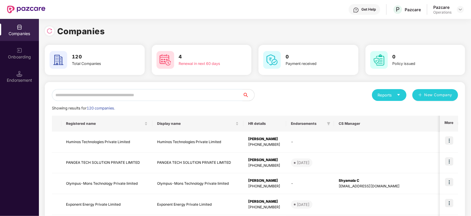
click at [168, 89] on input "text" at bounding box center [147, 95] width 191 height 12
paste input "**********"
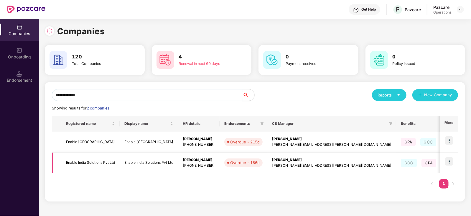
type input "**********"
click at [451, 163] on img at bounding box center [449, 161] width 8 height 8
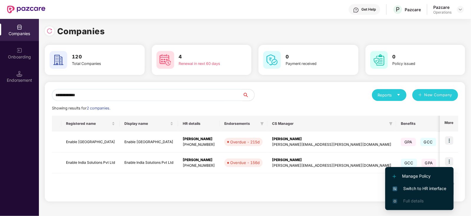
click at [437, 189] on span "Switch to HR interface" at bounding box center [420, 188] width 54 height 6
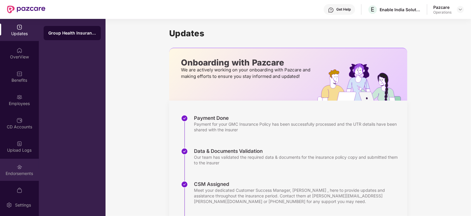
click at [6, 167] on div "Endorsements" at bounding box center [19, 170] width 39 height 22
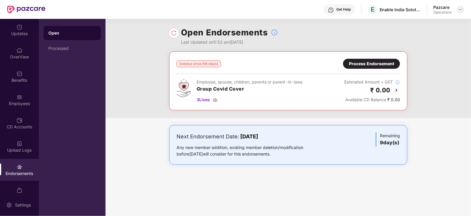
click at [460, 7] on img at bounding box center [460, 9] width 5 height 5
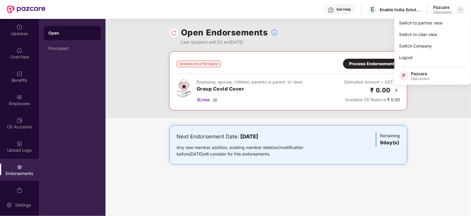
click at [461, 11] on img at bounding box center [460, 9] width 5 height 5
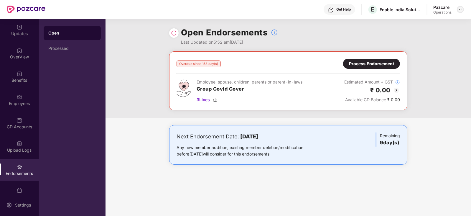
click at [463, 9] on div at bounding box center [460, 9] width 7 height 7
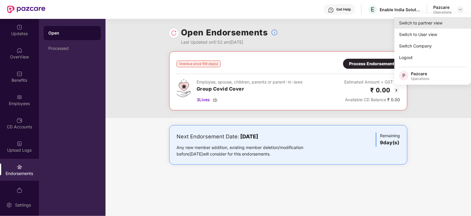
click at [448, 24] on div "Switch to partner view" at bounding box center [433, 23] width 77 height 12
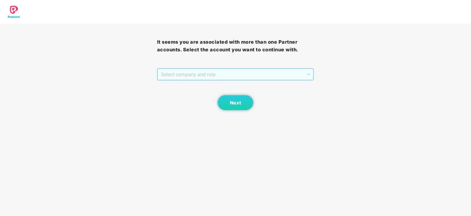
click at [185, 77] on span "Select company and role" at bounding box center [236, 74] width 150 height 11
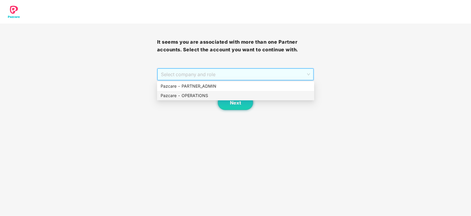
click at [184, 96] on div "Pazcare - OPERATIONS" at bounding box center [236, 95] width 150 height 6
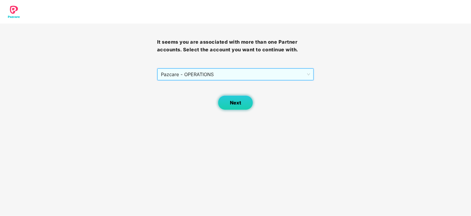
click at [252, 104] on button "Next" at bounding box center [235, 102] width 35 height 15
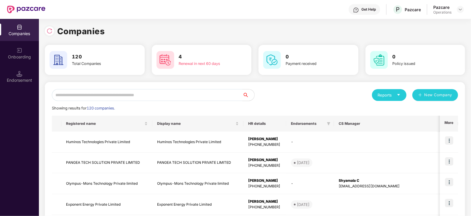
click at [157, 94] on input "text" at bounding box center [147, 95] width 191 height 12
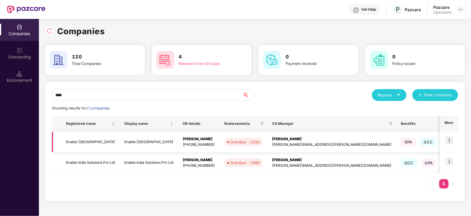
type input "****"
click at [450, 140] on img at bounding box center [449, 140] width 8 height 8
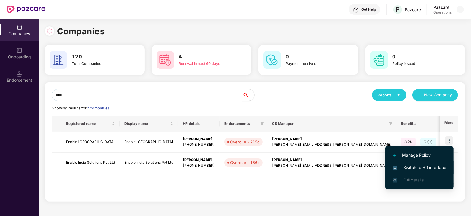
click at [434, 168] on span "Switch to HR interface" at bounding box center [420, 167] width 54 height 6
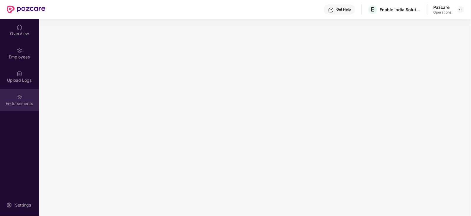
click at [19, 103] on div "Endorsements" at bounding box center [19, 104] width 39 height 6
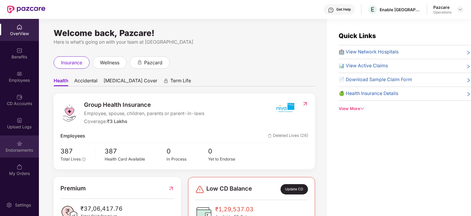
click at [27, 145] on div "Endorsements" at bounding box center [19, 146] width 39 height 22
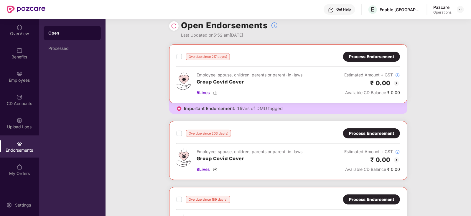
scroll to position [0, 0]
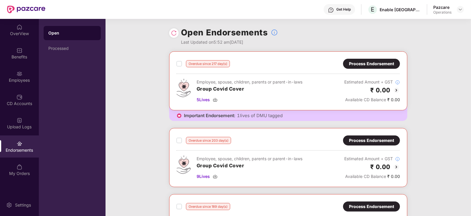
click at [459, 13] on div at bounding box center [460, 9] width 7 height 7
click at [458, 12] on div at bounding box center [460, 9] width 7 height 7
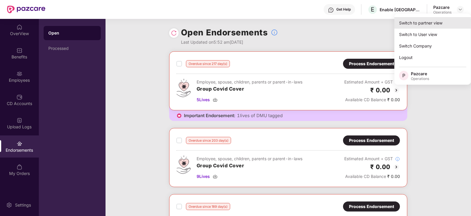
click at [442, 23] on div "Switch to partner view" at bounding box center [433, 23] width 77 height 12
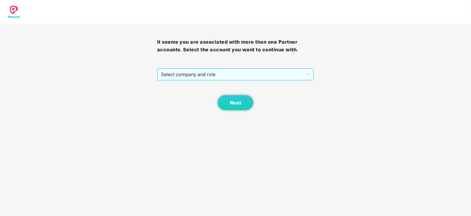
click at [215, 75] on span "Select company and role" at bounding box center [236, 74] width 150 height 11
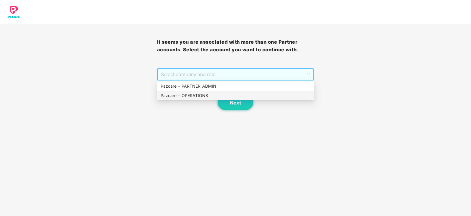
click at [204, 97] on div "Pazcare - OPERATIONS" at bounding box center [236, 95] width 150 height 6
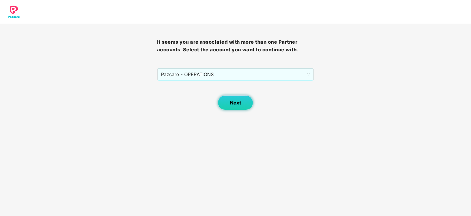
click at [239, 101] on span "Next" at bounding box center [235, 103] width 11 height 6
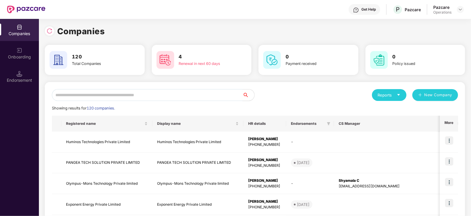
click at [144, 92] on input "text" at bounding box center [147, 95] width 191 height 12
paste input "**********"
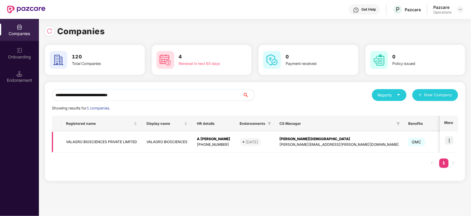
type input "**********"
click at [447, 143] on img at bounding box center [449, 140] width 8 height 8
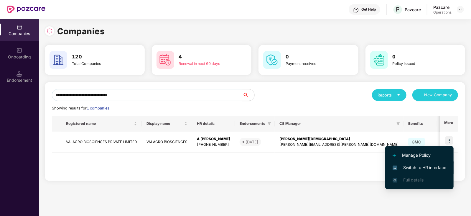
click at [434, 168] on span "Switch to HR interface" at bounding box center [420, 167] width 54 height 6
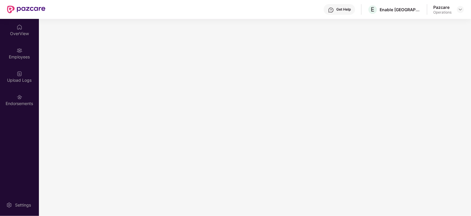
click at [12, 106] on div "Endorsements" at bounding box center [19, 104] width 39 height 6
click at [20, 102] on div "Upload Logs" at bounding box center [19, 104] width 39 height 6
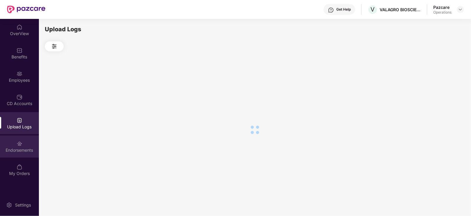
click at [9, 152] on div "Endorsements" at bounding box center [19, 150] width 39 height 6
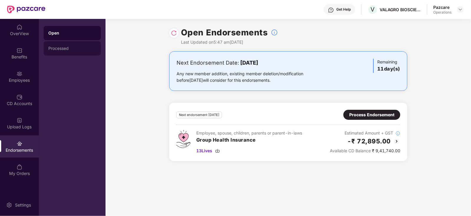
click at [61, 46] on div "Processed" at bounding box center [72, 48] width 48 height 5
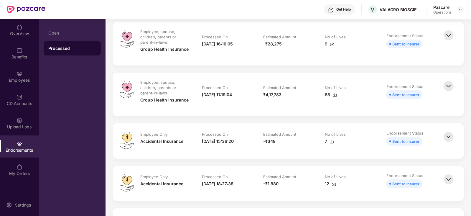
scroll to position [37, 0]
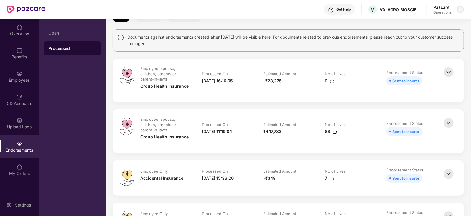
click at [461, 11] on img at bounding box center [460, 9] width 5 height 5
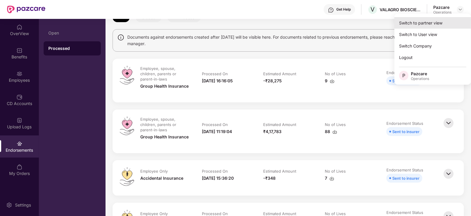
click at [439, 20] on div "Switch to partner view" at bounding box center [433, 23] width 77 height 12
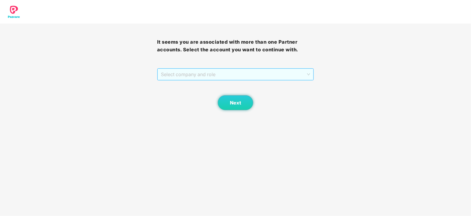
click at [252, 73] on span "Select company and role" at bounding box center [236, 74] width 150 height 11
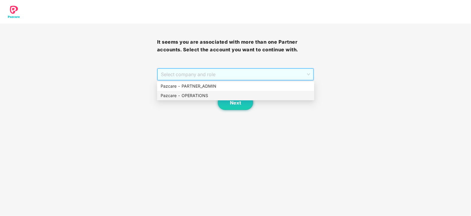
click at [209, 93] on div "Pazcare - OPERATIONS" at bounding box center [236, 95] width 150 height 6
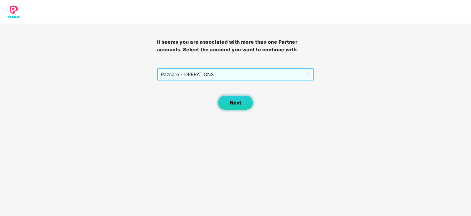
click at [233, 97] on button "Next" at bounding box center [235, 102] width 35 height 15
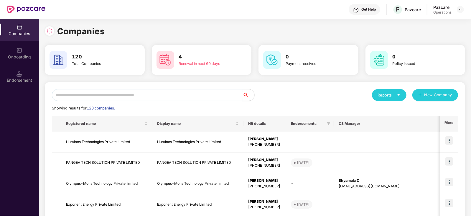
click at [181, 92] on input "text" at bounding box center [147, 95] width 191 height 12
paste input "**********"
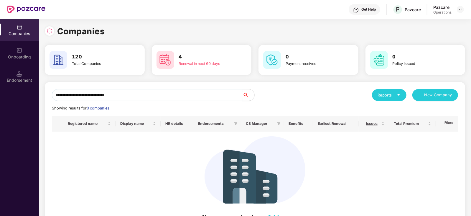
click at [55, 96] on input "**********" at bounding box center [147, 95] width 191 height 12
drag, startPoint x: 133, startPoint y: 94, endPoint x: 135, endPoint y: 98, distance: 4.2
click at [133, 94] on input "**********" at bounding box center [147, 95] width 191 height 12
click at [53, 98] on input "********" at bounding box center [147, 95] width 191 height 12
type input "********"
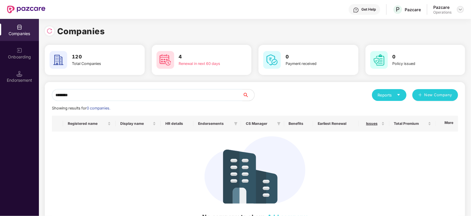
click at [459, 9] on img at bounding box center [460, 9] width 5 height 5
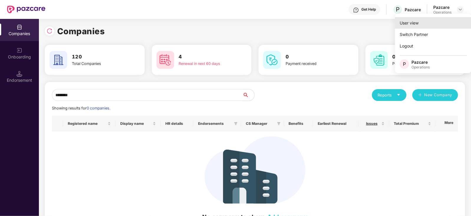
click at [431, 21] on div "User view" at bounding box center [433, 23] width 77 height 12
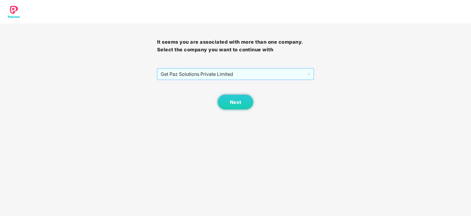
click at [241, 75] on span "Get Paz Solutions Private Limited" at bounding box center [236, 73] width 150 height 11
drag, startPoint x: 355, startPoint y: 113, endPoint x: 78, endPoint y: 35, distance: 287.5
click at [352, 112] on body "It seems you are associated with more than one company. Select the company you …" at bounding box center [235, 108] width 471 height 216
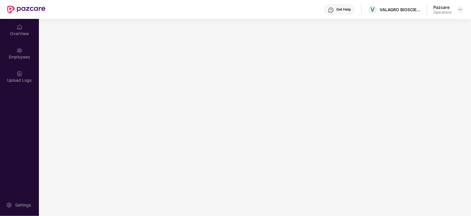
click at [466, 9] on header "Get Help V VALAGRO BIOSCIENCES Pazcare Operations" at bounding box center [235, 9] width 471 height 19
click at [463, 9] on img at bounding box center [460, 9] width 5 height 5
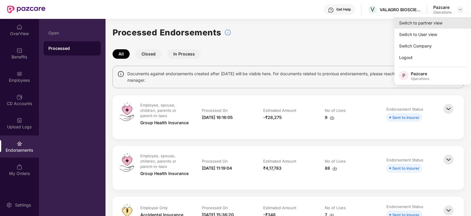
click at [427, 24] on div "Switch to partner view" at bounding box center [433, 23] width 77 height 12
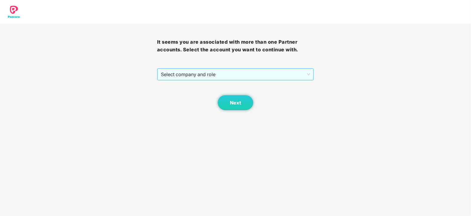
click at [201, 72] on span "Select company and role" at bounding box center [236, 74] width 150 height 11
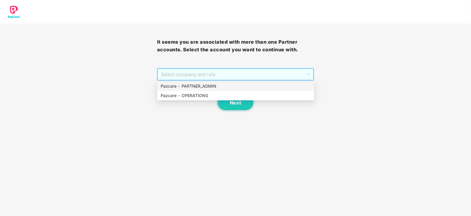
click at [198, 83] on div "Pazcare - PARTNER_ADMIN" at bounding box center [236, 86] width 150 height 6
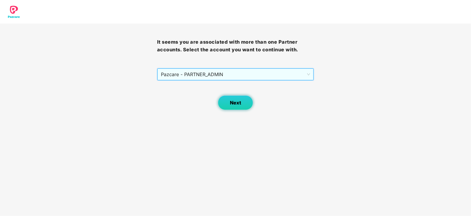
click at [223, 101] on button "Next" at bounding box center [235, 102] width 35 height 15
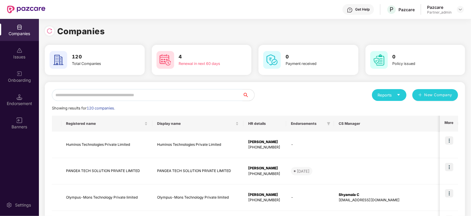
click at [160, 99] on input "text" at bounding box center [147, 95] width 191 height 12
paste input "**********"
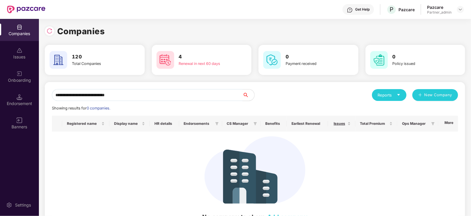
drag, startPoint x: 77, startPoint y: 96, endPoint x: 230, endPoint y: 93, distance: 153.7
click at [230, 93] on input "**********" at bounding box center [147, 95] width 191 height 12
type input "********"
click at [460, 8] on img at bounding box center [460, 9] width 5 height 5
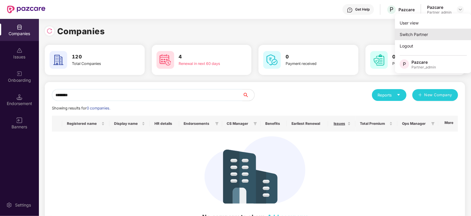
click at [422, 31] on div "Switch Partner" at bounding box center [433, 35] width 77 height 12
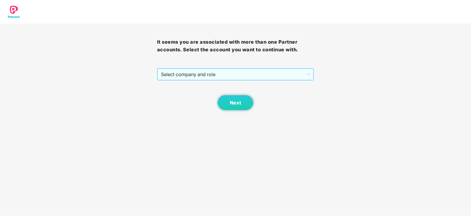
click at [234, 77] on span "Select company and role" at bounding box center [236, 74] width 150 height 11
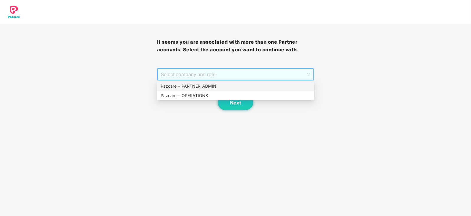
click at [219, 83] on div "Pazcare - PARTNER_ADMIN" at bounding box center [236, 86] width 150 height 6
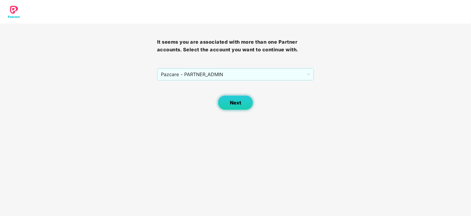
click at [235, 103] on span "Next" at bounding box center [235, 103] width 11 height 6
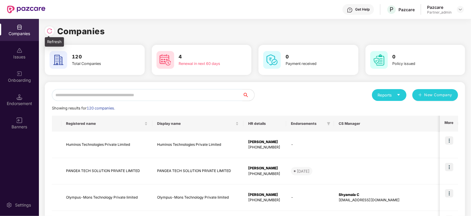
click at [51, 32] on img at bounding box center [50, 31] width 6 height 6
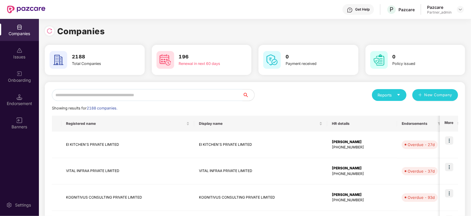
click at [104, 98] on input "text" at bounding box center [147, 95] width 191 height 12
paste input "**********"
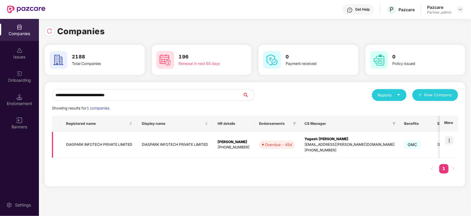
type input "**********"
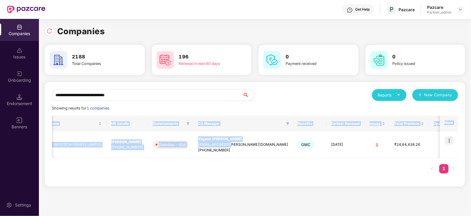
scroll to position [0, 0]
drag, startPoint x: 340, startPoint y: 144, endPoint x: 472, endPoint y: 142, distance: 131.3
click at [471, 142] on html "**********" at bounding box center [235, 108] width 471 height 216
click at [327, 158] on td "[DATE]" at bounding box center [346, 145] width 38 height 27
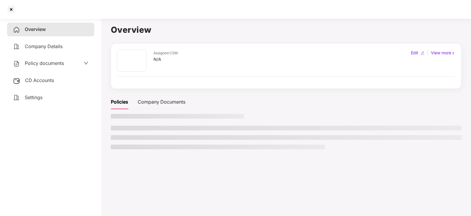
scroll to position [0, 0]
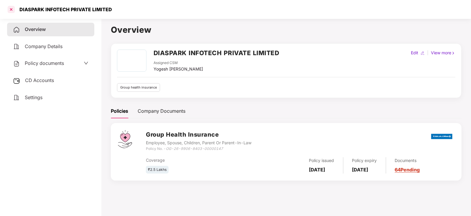
click at [8, 12] on div at bounding box center [10, 9] width 9 height 9
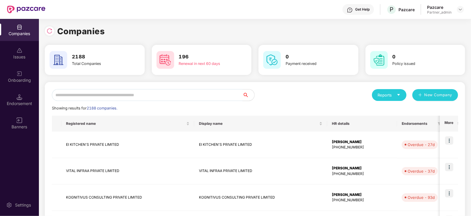
click at [119, 91] on input "text" at bounding box center [147, 95] width 191 height 12
paste input "**********"
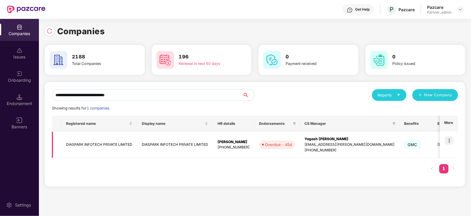
type input "**********"
click at [449, 138] on img at bounding box center [449, 140] width 8 height 8
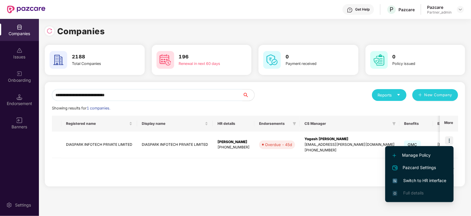
click at [428, 179] on span "Switch to HR interface" at bounding box center [420, 180] width 54 height 6
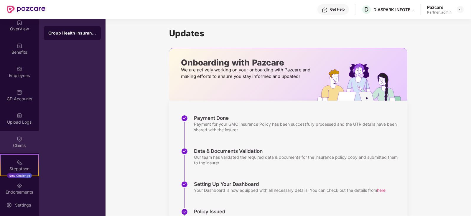
scroll to position [37, 0]
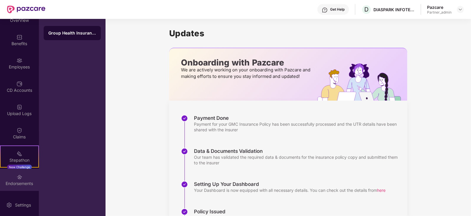
click at [26, 181] on div "Endorsements" at bounding box center [19, 184] width 39 height 6
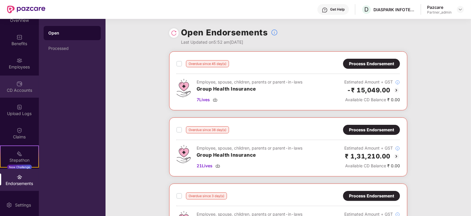
scroll to position [0, 0]
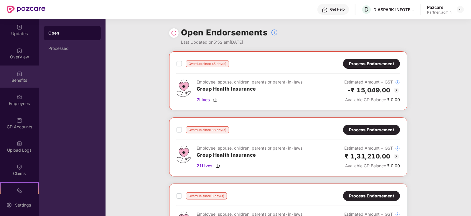
click at [16, 84] on div "Benefits" at bounding box center [19, 76] width 39 height 22
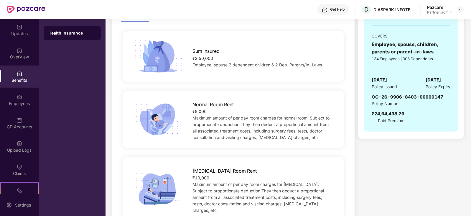
scroll to position [111, 0]
click at [461, 8] on img at bounding box center [460, 9] width 5 height 5
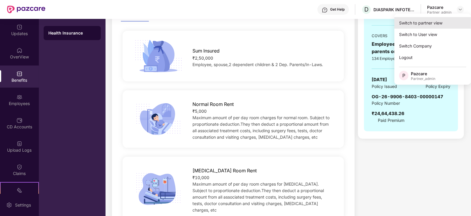
click at [432, 19] on div "Switch to partner view" at bounding box center [433, 23] width 77 height 12
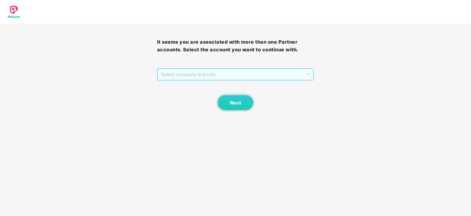
click at [234, 73] on span "Select company and role" at bounding box center [236, 74] width 150 height 11
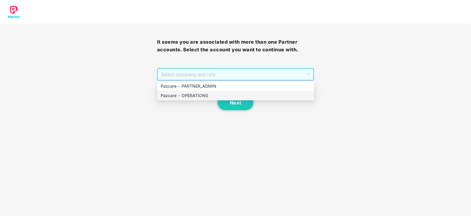
click at [199, 94] on div "Pazcare - OPERATIONS" at bounding box center [236, 95] width 150 height 6
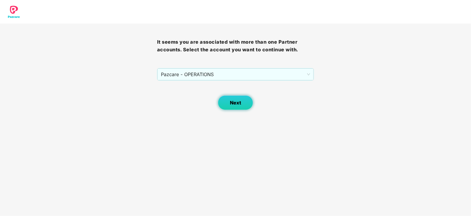
click at [225, 99] on button "Next" at bounding box center [235, 102] width 35 height 15
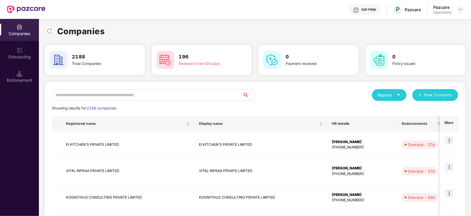
click at [183, 97] on input "text" at bounding box center [147, 95] width 191 height 12
paste input "**********"
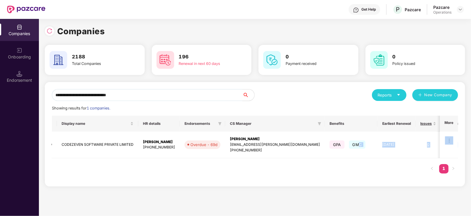
scroll to position [0, 0]
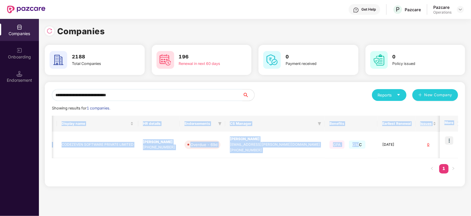
drag, startPoint x: 405, startPoint y: 144, endPoint x: 471, endPoint y: 144, distance: 66.1
click at [471, 144] on div "**********" at bounding box center [255, 117] width 432 height 197
click at [408, 159] on div "Registered name Display name HR details Endorsements CS Manager Benefits Earlie…" at bounding box center [255, 148] width 406 height 64
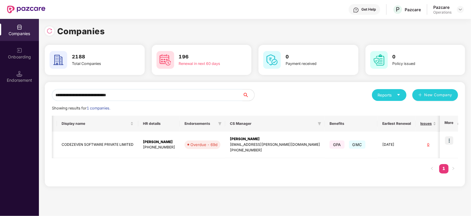
drag, startPoint x: 146, startPoint y: 94, endPoint x: 45, endPoint y: 86, distance: 101.8
click at [45, 86] on div "**********" at bounding box center [255, 134] width 421 height 104
paste input "******"
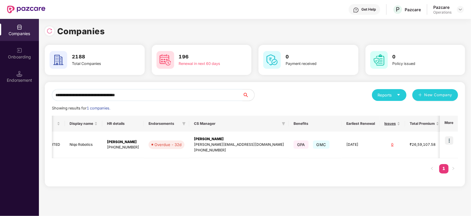
scroll to position [0, 47]
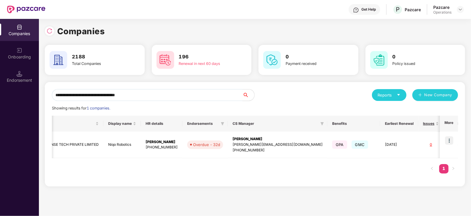
drag, startPoint x: 150, startPoint y: 94, endPoint x: 37, endPoint y: 94, distance: 112.7
click at [37, 94] on div "**********" at bounding box center [235, 117] width 471 height 197
paste input "text"
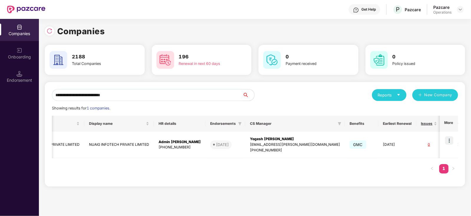
type input "**********"
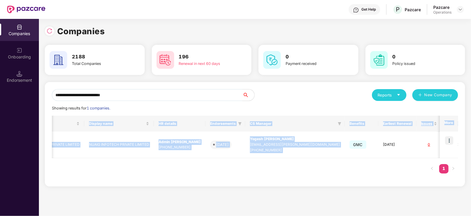
drag, startPoint x: 309, startPoint y: 136, endPoint x: 472, endPoint y: 135, distance: 163.1
click at [471, 135] on html "**********" at bounding box center [235, 108] width 471 height 216
click at [350, 148] on span "GMC" at bounding box center [358, 144] width 17 height 8
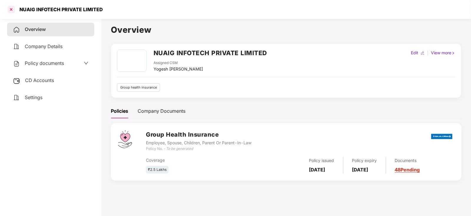
click at [13, 8] on div at bounding box center [10, 9] width 9 height 9
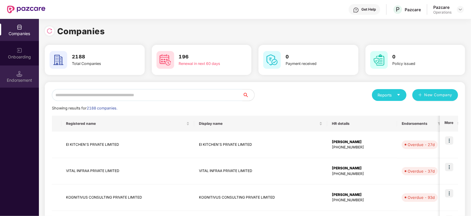
click at [21, 76] on img at bounding box center [20, 74] width 6 height 6
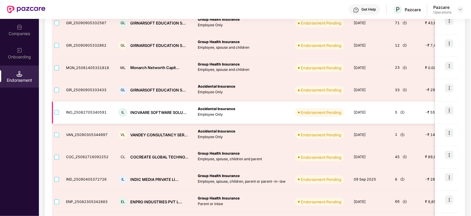
scroll to position [73, 0]
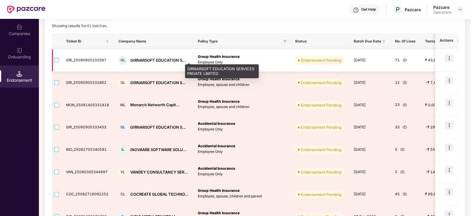
click at [136, 62] on div "GIRNARSOFT EDUCATION S..." at bounding box center [157, 61] width 55 height 6
click at [136, 61] on div "GIRNARSOFT EDUCATION S..." at bounding box center [157, 61] width 55 height 6
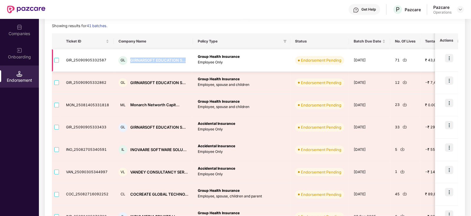
copy div "GIRNARSOFT EDUCATION S..."
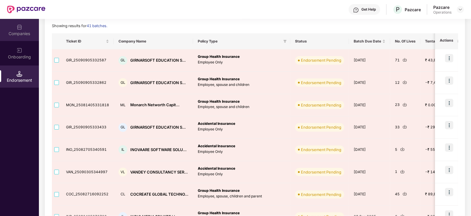
click at [24, 29] on div "Companies" at bounding box center [19, 30] width 39 height 22
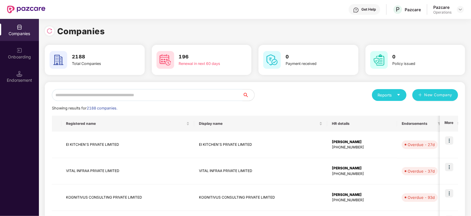
click at [103, 90] on input "text" at bounding box center [147, 95] width 191 height 12
paste input "**********"
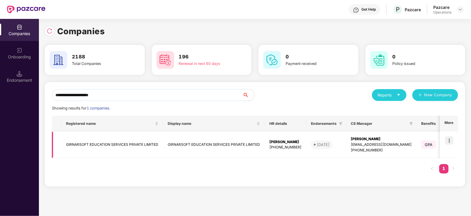
type input "**********"
click at [450, 143] on img at bounding box center [449, 140] width 8 height 8
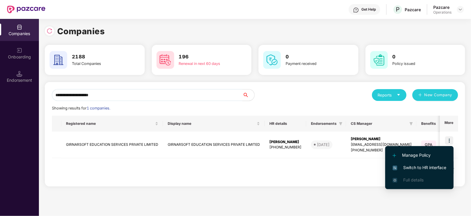
click at [436, 168] on span "Switch to HR interface" at bounding box center [420, 167] width 54 height 6
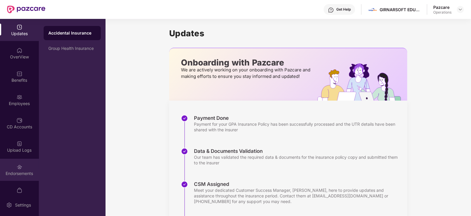
click at [15, 170] on div "Endorsements" at bounding box center [19, 170] width 39 height 22
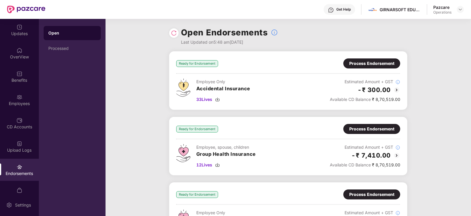
click at [365, 67] on div "Process Endorsement" at bounding box center [372, 63] width 57 height 10
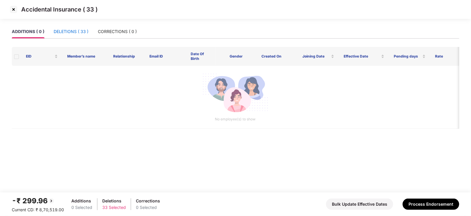
click at [63, 32] on div "DELETIONS ( 33 )" at bounding box center [71, 31] width 35 height 6
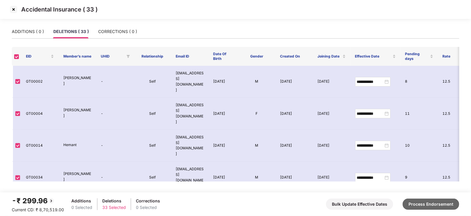
click at [422, 199] on button "Process Endorsement" at bounding box center [431, 204] width 57 height 11
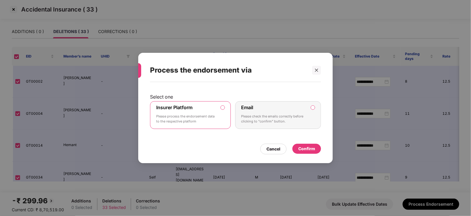
click at [299, 148] on div "Confirm" at bounding box center [306, 148] width 17 height 6
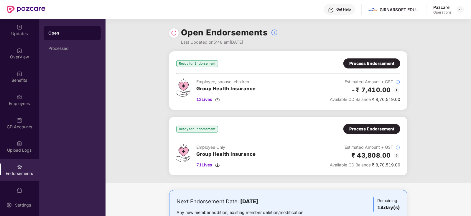
click at [379, 68] on div "Process Endorsement" at bounding box center [372, 63] width 57 height 10
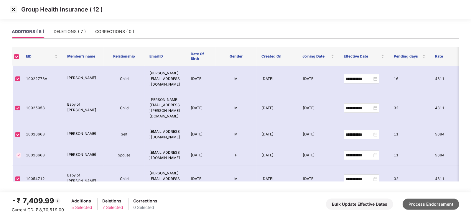
click at [424, 205] on button "Process Endorsement" at bounding box center [431, 204] width 57 height 11
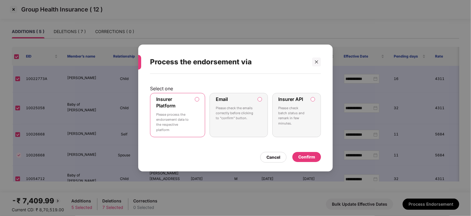
click at [295, 159] on div "Confirm" at bounding box center [307, 157] width 29 height 10
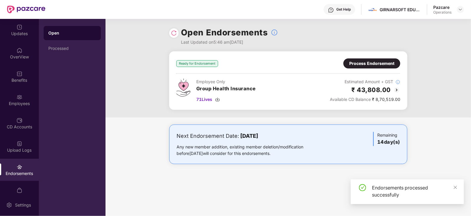
click at [357, 61] on div "Process Endorsement" at bounding box center [372, 63] width 45 height 6
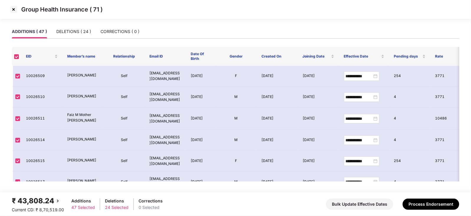
click at [417, 197] on div "₹ 43,808.24 Current CD: ₹ 8,70,519.00 Additions 47 Selected Deletions 24 Select…" at bounding box center [236, 204] width 448 height 18
click at [417, 201] on button "Process Endorsement" at bounding box center [431, 204] width 57 height 11
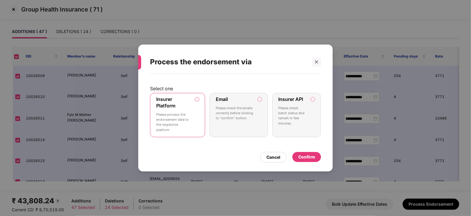
click at [320, 157] on div "Confirm" at bounding box center [307, 157] width 29 height 10
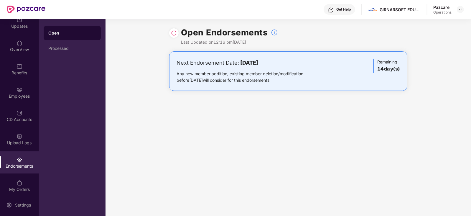
scroll to position [12, 0]
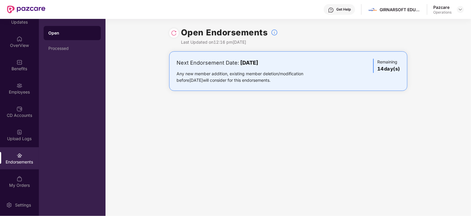
click at [22, 161] on div "Endorsements" at bounding box center [19, 162] width 39 height 6
click at [68, 46] on div "Processed" at bounding box center [72, 48] width 48 height 5
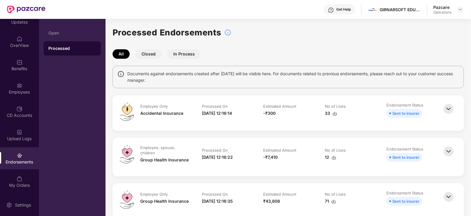
click at [335, 114] on img at bounding box center [335, 113] width 5 height 5
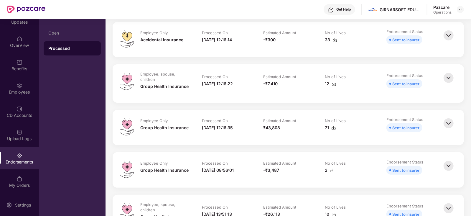
scroll to position [73, 0]
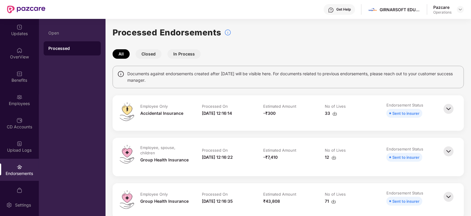
scroll to position [12, 0]
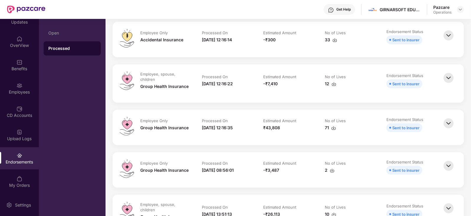
click at [299, 100] on div "Employee, spouse, children Group Health Insurance Processed On [DATE] 12:16:22 …" at bounding box center [289, 83] width 352 height 38
click at [335, 84] on img at bounding box center [334, 84] width 5 height 5
click at [333, 128] on img at bounding box center [334, 128] width 5 height 5
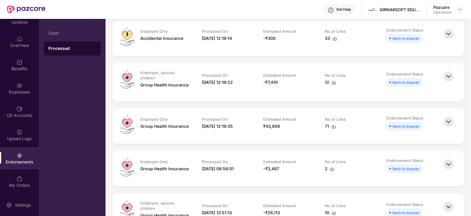
scroll to position [73, 0]
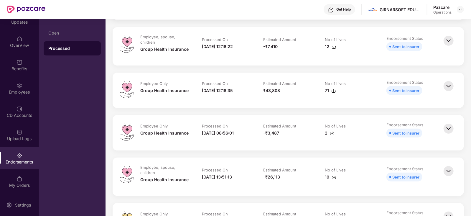
click at [449, 130] on img at bounding box center [448, 128] width 13 height 13
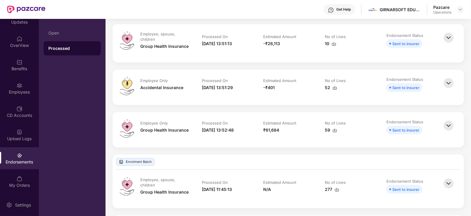
scroll to position [406, 0]
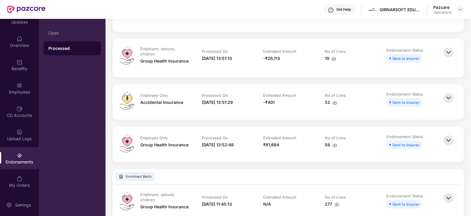
click at [449, 99] on img at bounding box center [448, 97] width 13 height 13
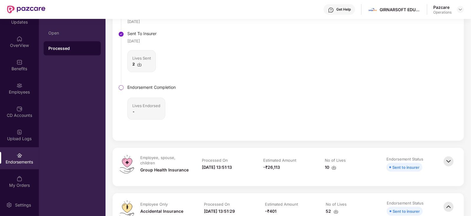
scroll to position [295, 0]
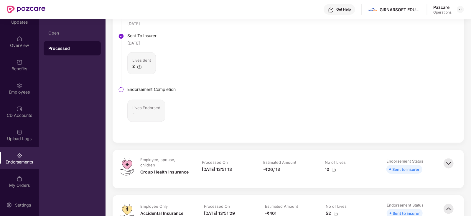
click at [448, 158] on img at bounding box center [448, 163] width 13 height 13
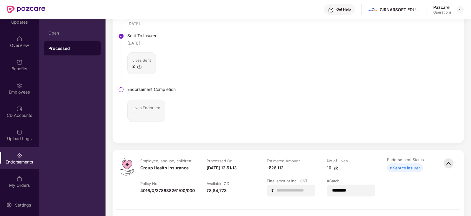
scroll to position [184, 0]
